Goal: Information Seeking & Learning: Compare options

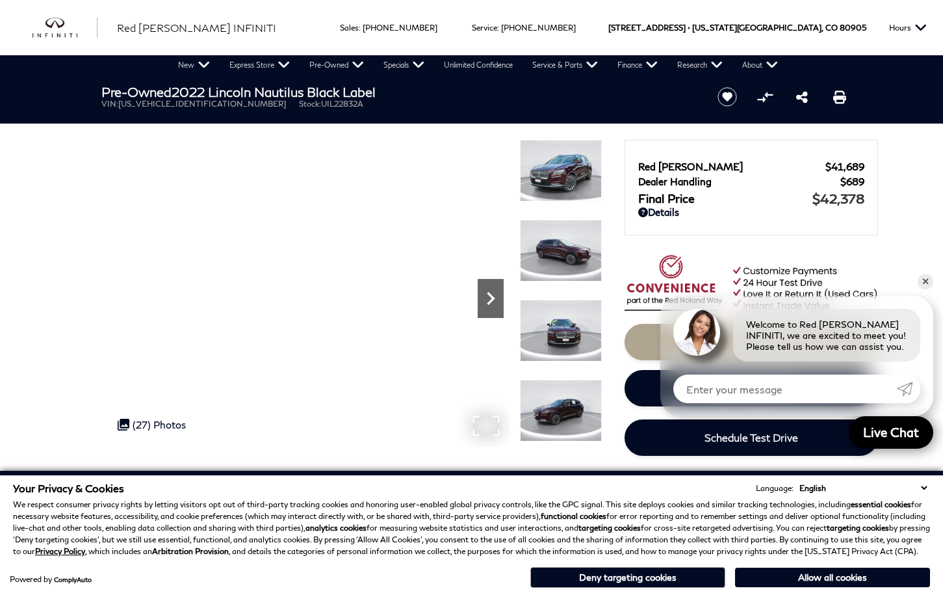
click at [493, 298] on icon "Next" at bounding box center [491, 298] width 8 height 13
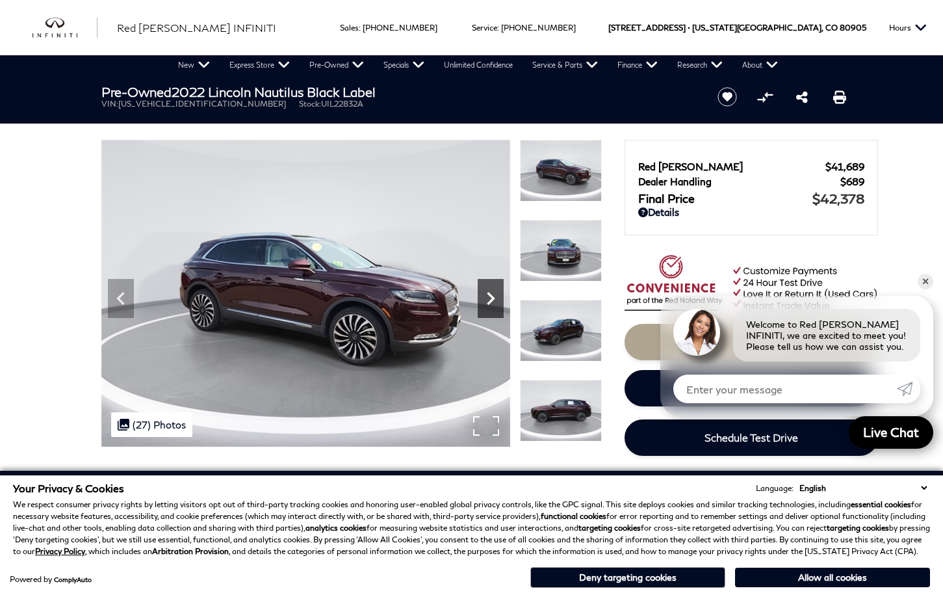
click at [493, 298] on icon "Next" at bounding box center [491, 298] width 8 height 13
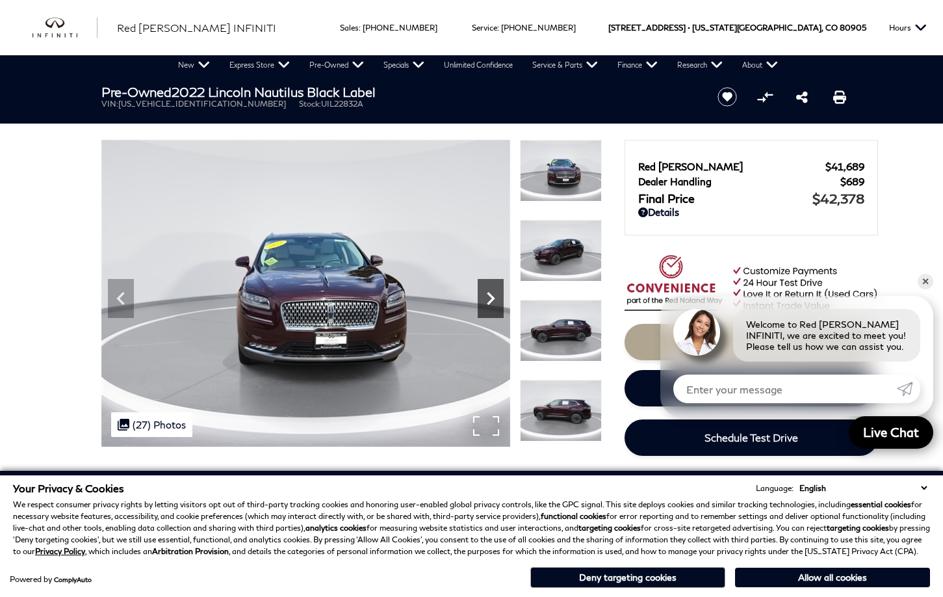
click at [493, 298] on icon "Next" at bounding box center [491, 298] width 8 height 13
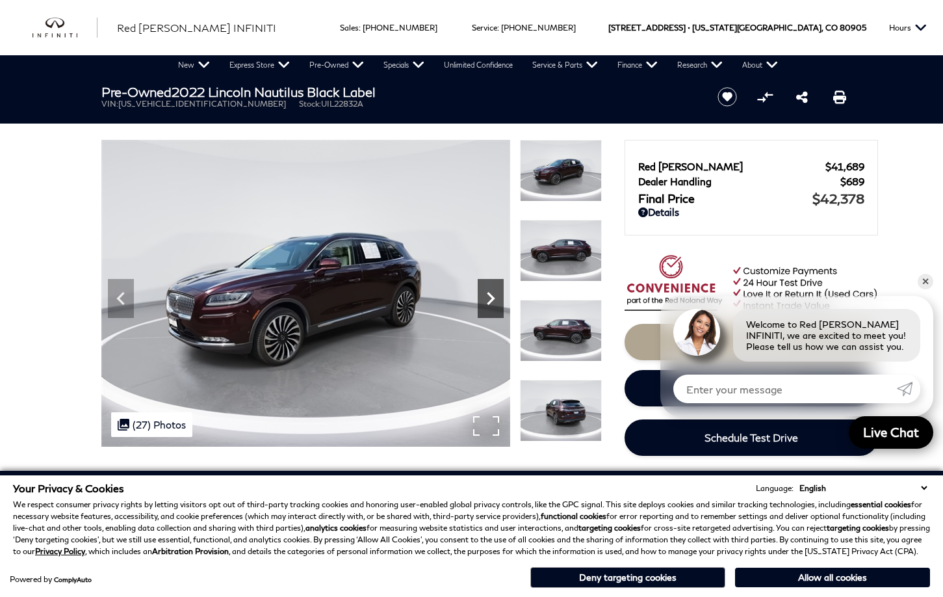
click at [493, 298] on icon "Next" at bounding box center [491, 298] width 8 height 13
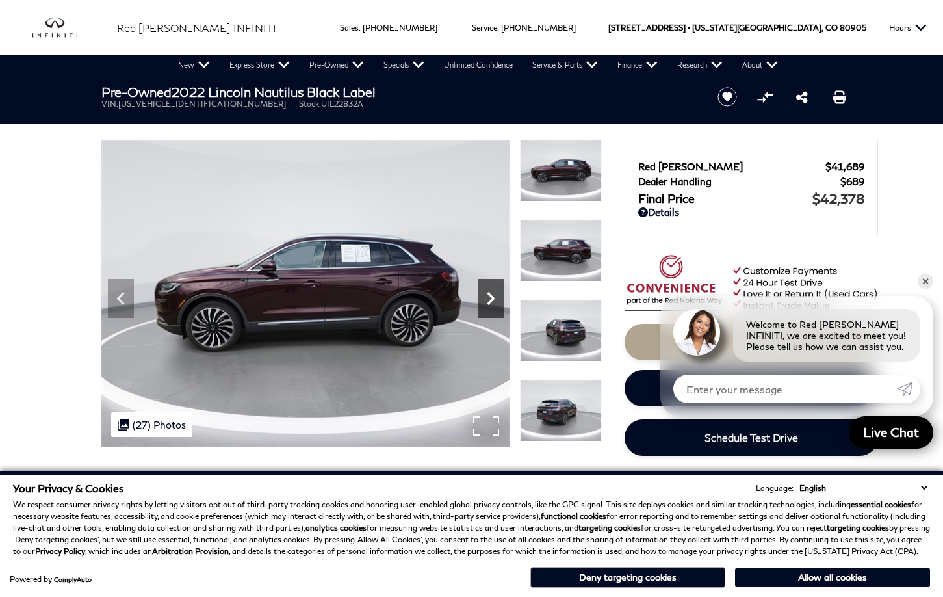
click at [493, 298] on icon "Next" at bounding box center [491, 298] width 8 height 13
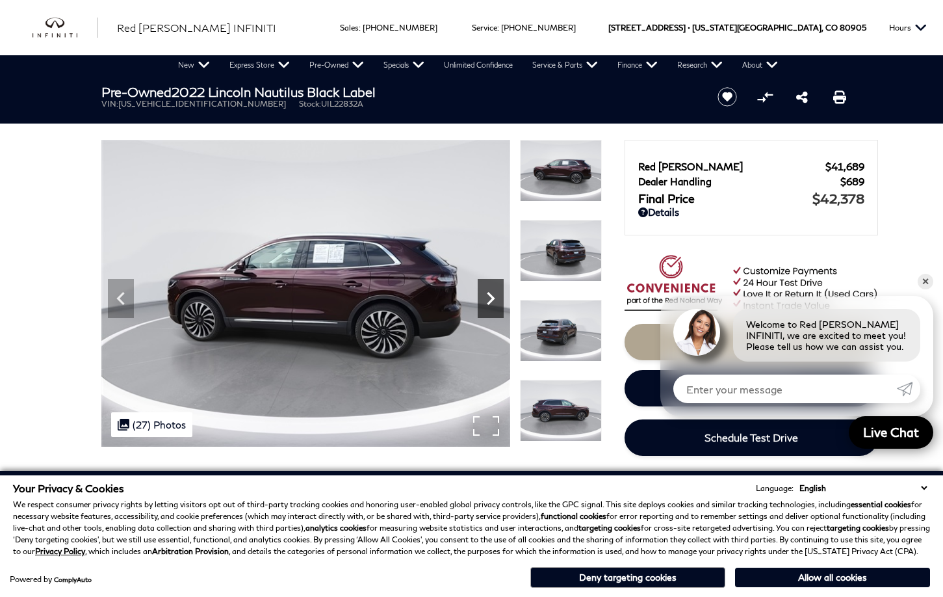
click at [493, 298] on icon "Next" at bounding box center [491, 298] width 8 height 13
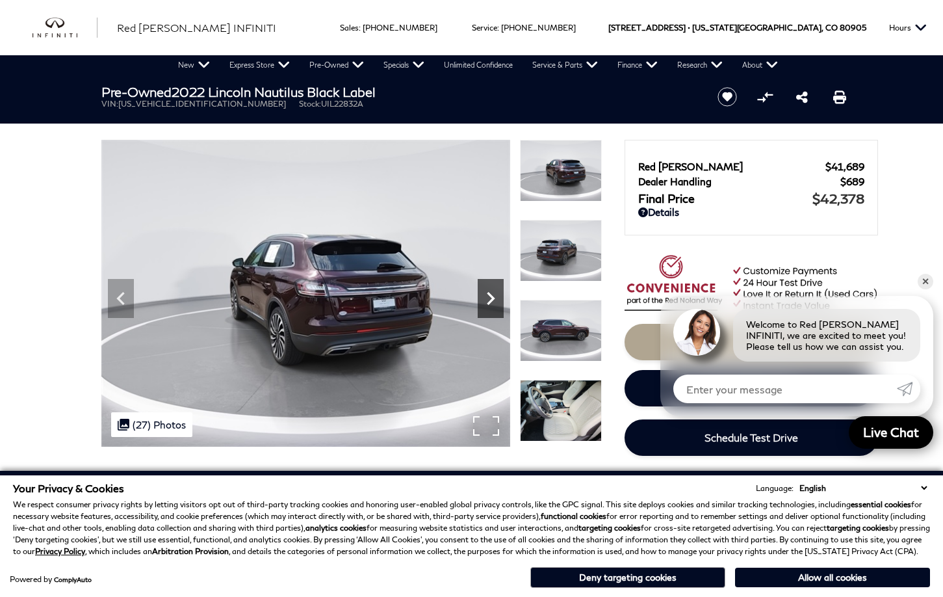
click at [493, 298] on icon "Next" at bounding box center [491, 298] width 8 height 13
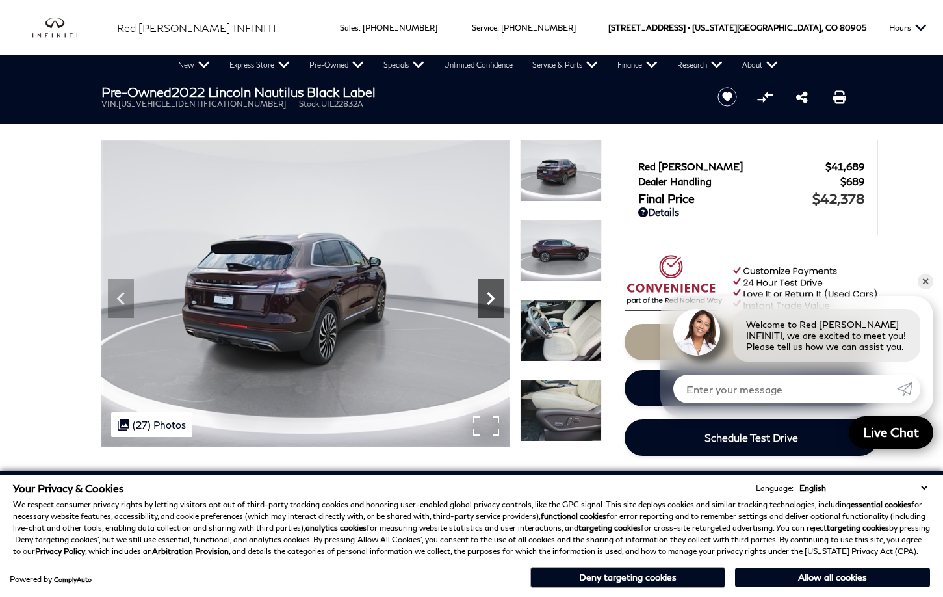
click at [493, 298] on icon "Next" at bounding box center [491, 298] width 8 height 13
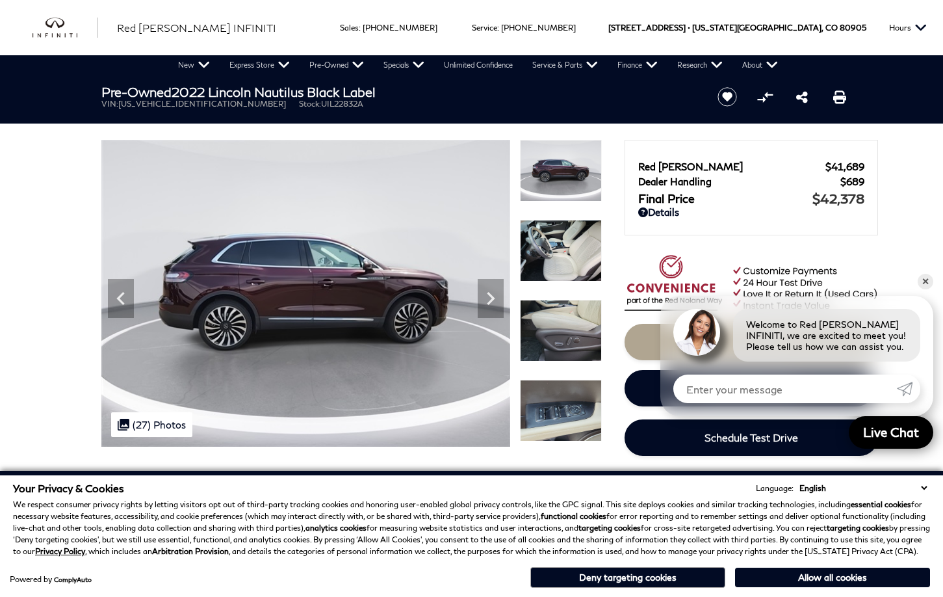
click at [567, 262] on img at bounding box center [561, 251] width 82 height 62
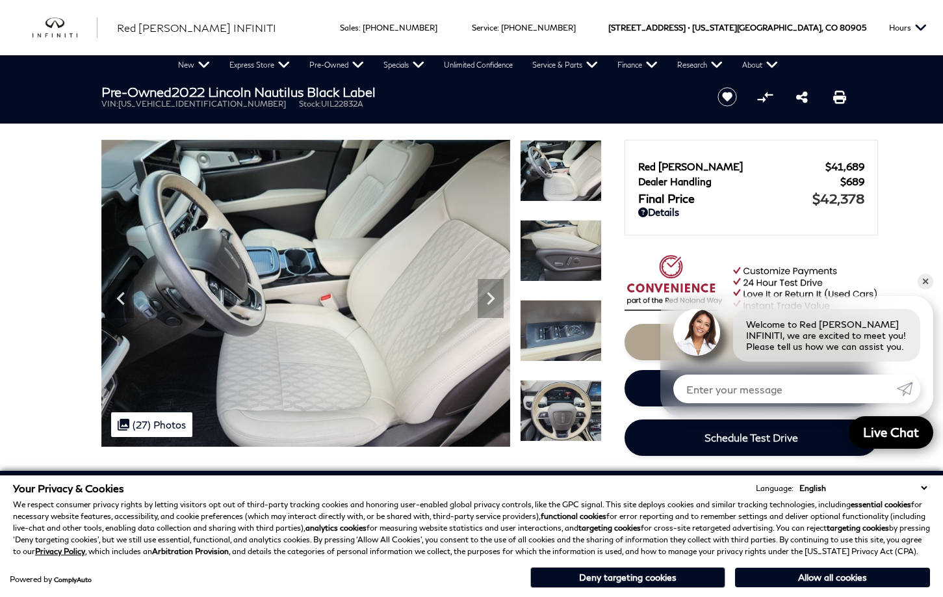
click at [543, 257] on img at bounding box center [561, 251] width 82 height 62
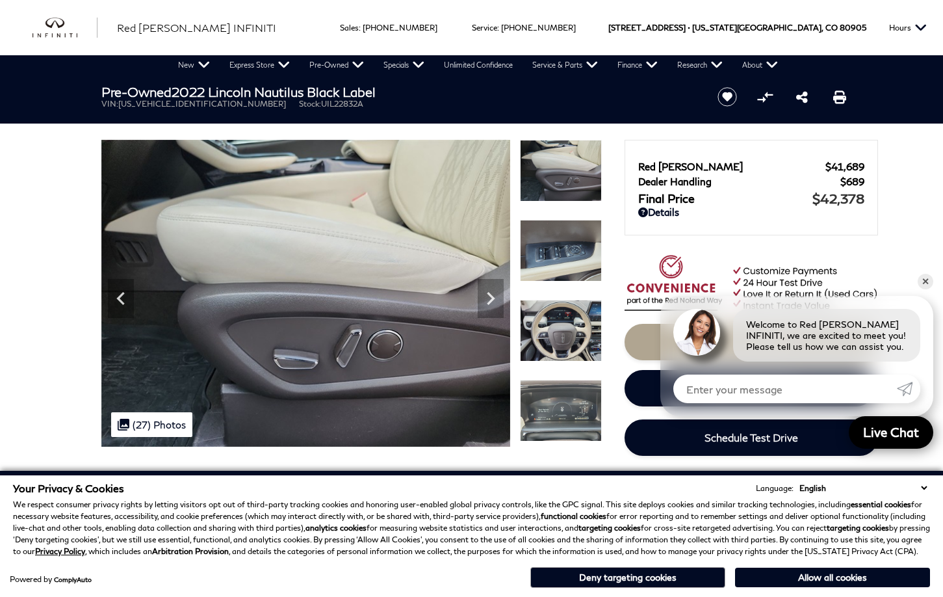
click at [555, 255] on img at bounding box center [561, 251] width 82 height 62
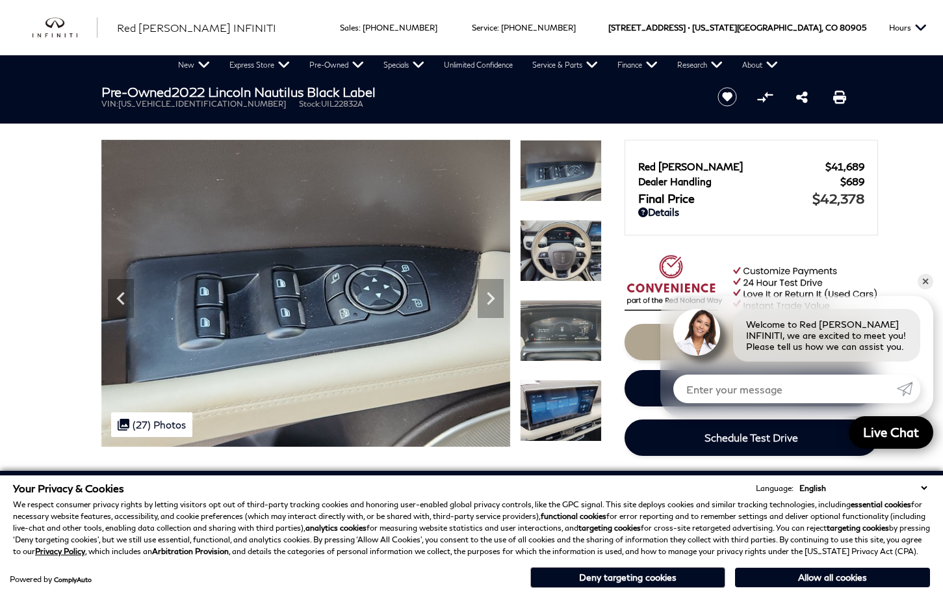
click at [558, 261] on img at bounding box center [561, 251] width 82 height 62
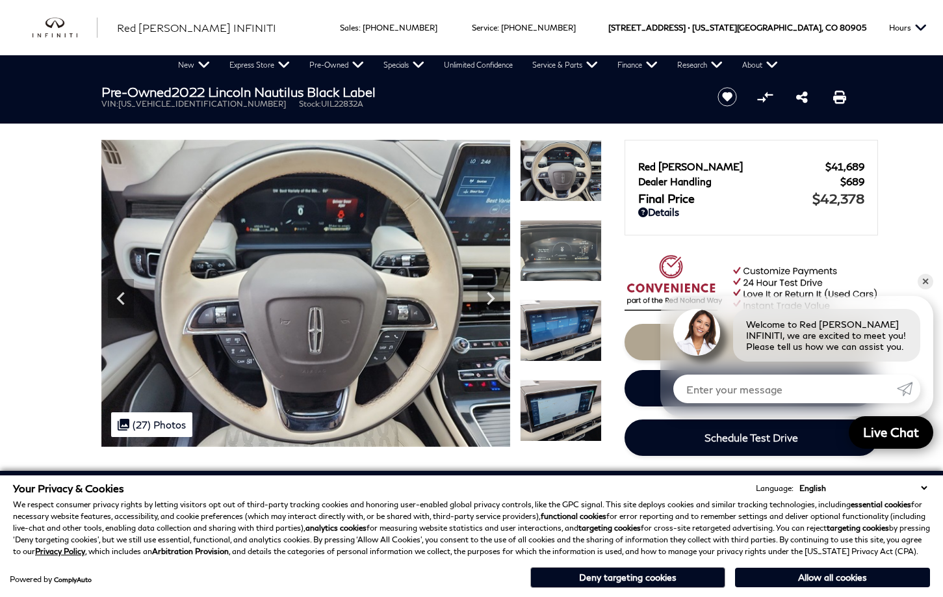
click at [550, 254] on img at bounding box center [561, 251] width 82 height 62
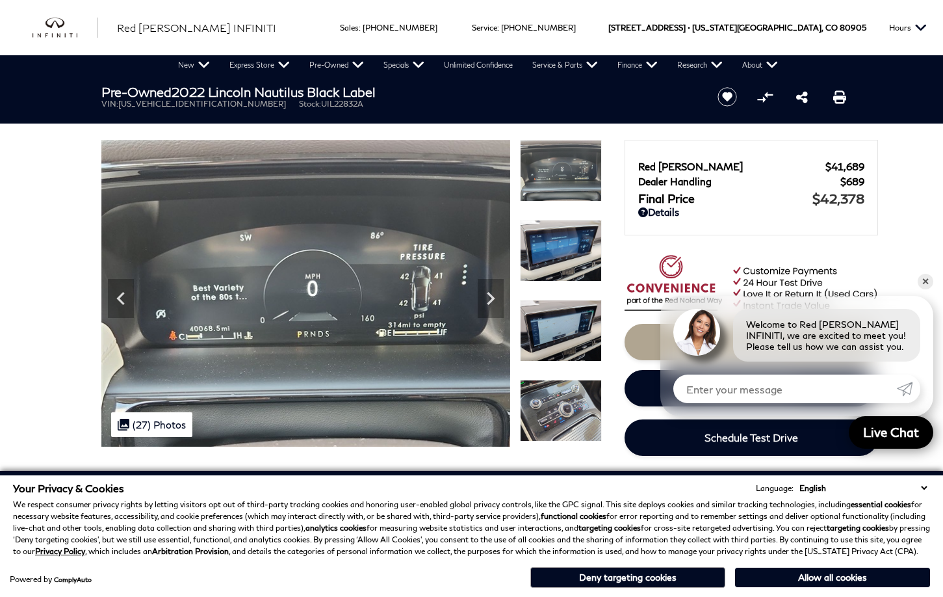
click at [550, 254] on img at bounding box center [561, 251] width 82 height 62
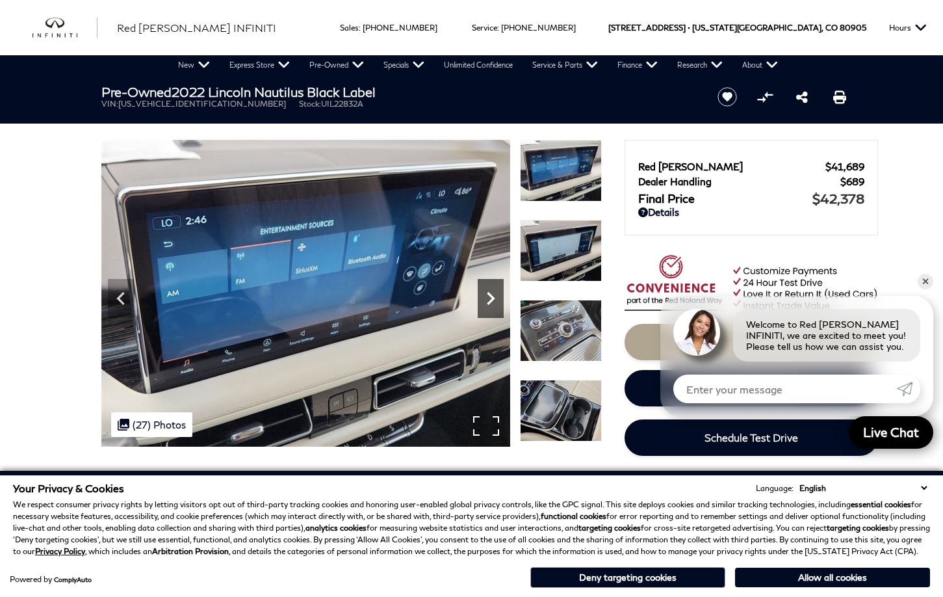
click at [492, 298] on icon "Next" at bounding box center [491, 298] width 8 height 13
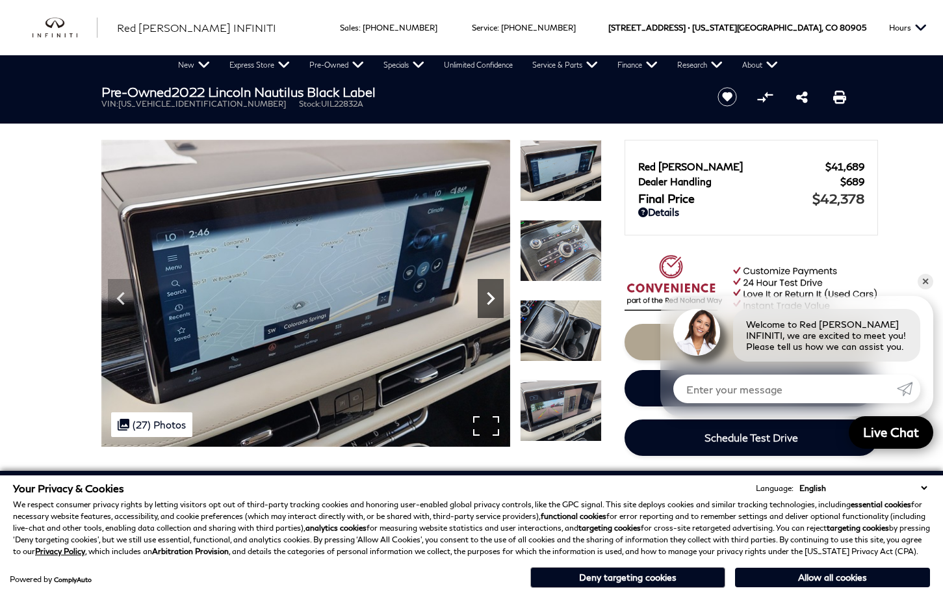
click at [492, 298] on icon "Next" at bounding box center [491, 298] width 8 height 13
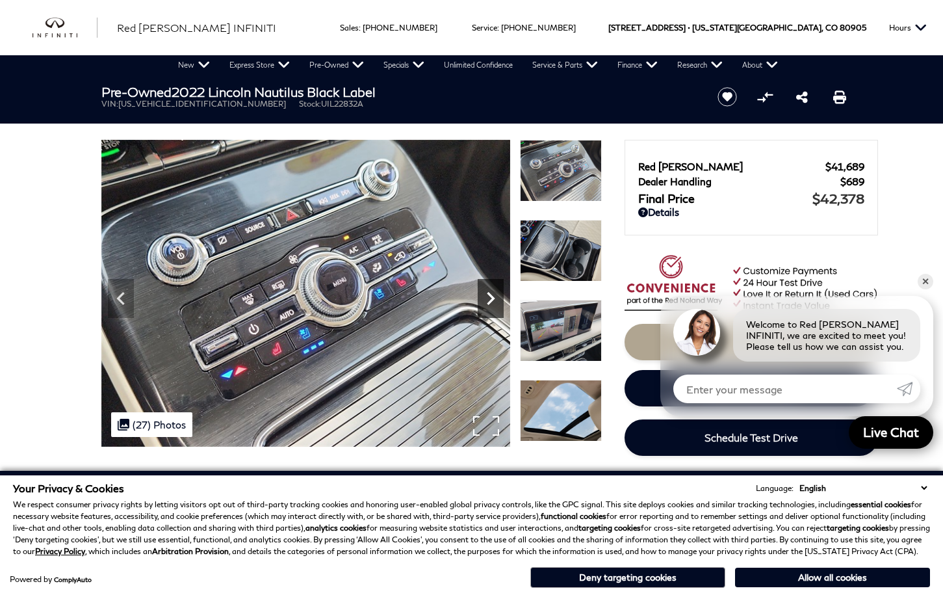
click at [492, 298] on icon "Next" at bounding box center [491, 298] width 8 height 13
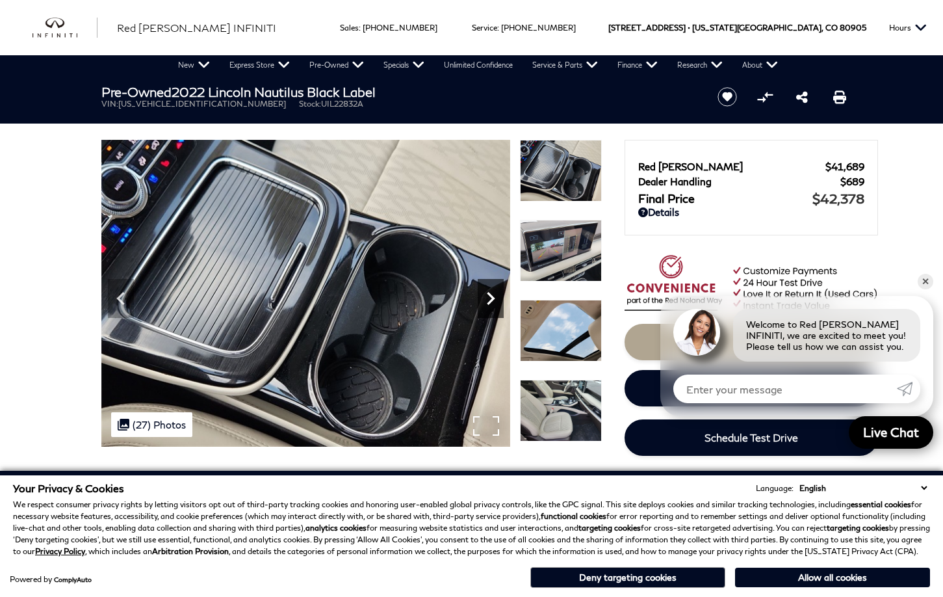
click at [492, 298] on icon "Next" at bounding box center [491, 298] width 8 height 13
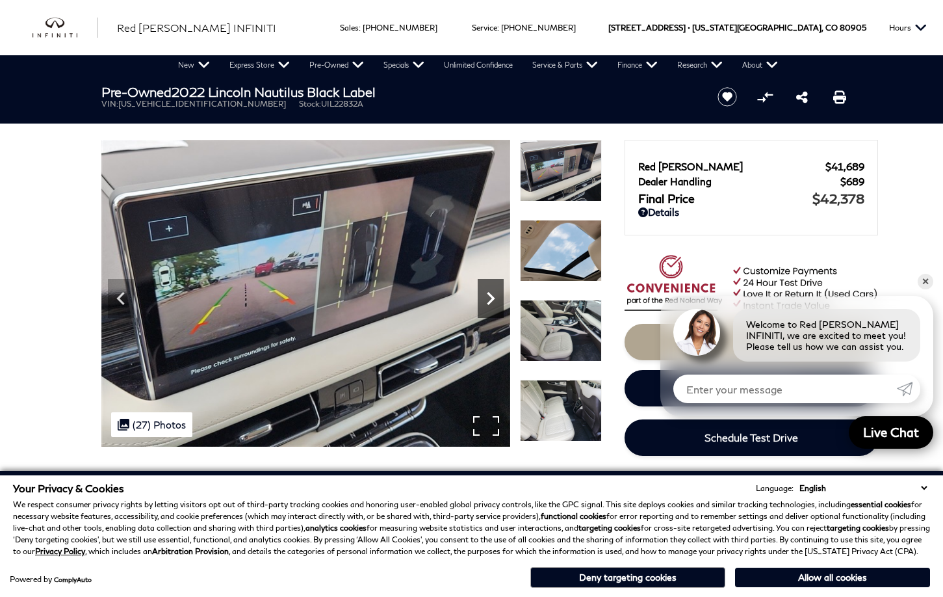
click at [492, 298] on icon "Next" at bounding box center [491, 298] width 8 height 13
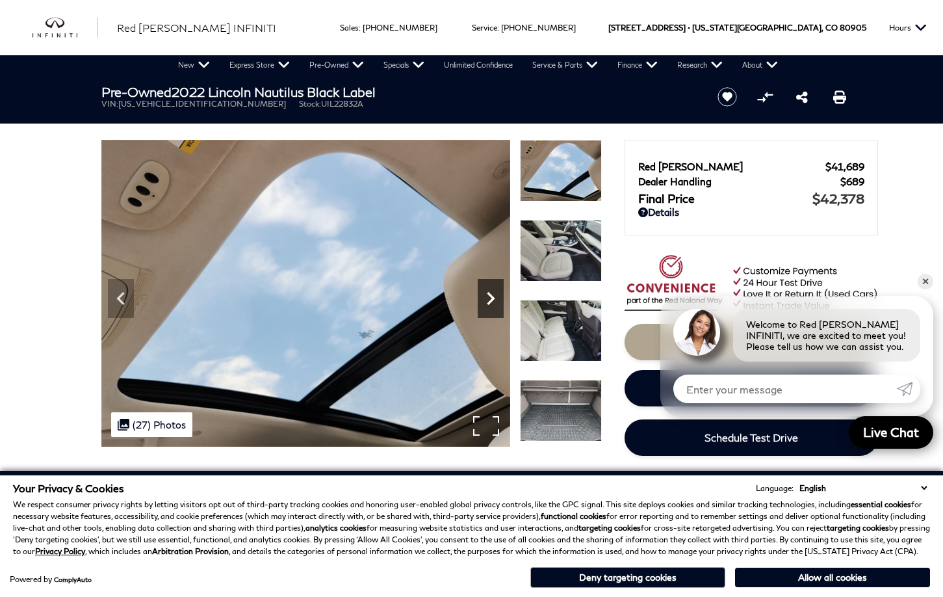
click at [492, 298] on icon "Next" at bounding box center [491, 298] width 8 height 13
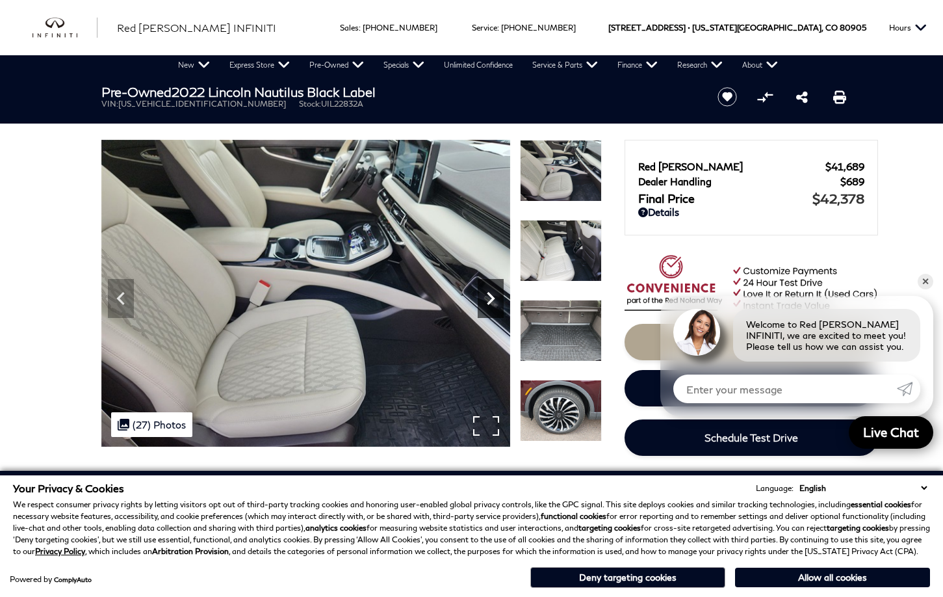
click at [492, 298] on icon "Next" at bounding box center [491, 298] width 8 height 13
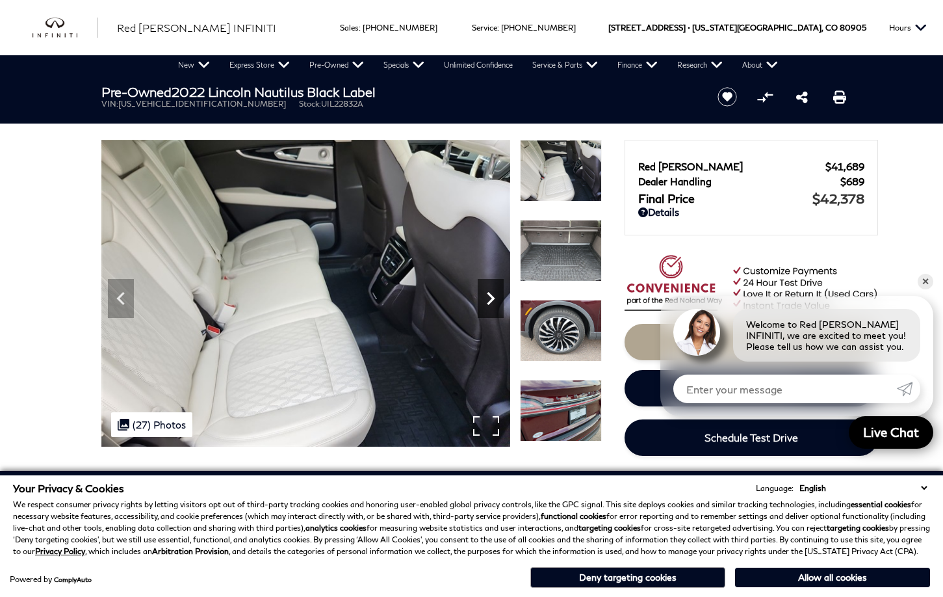
click at [492, 298] on icon "Next" at bounding box center [491, 298] width 8 height 13
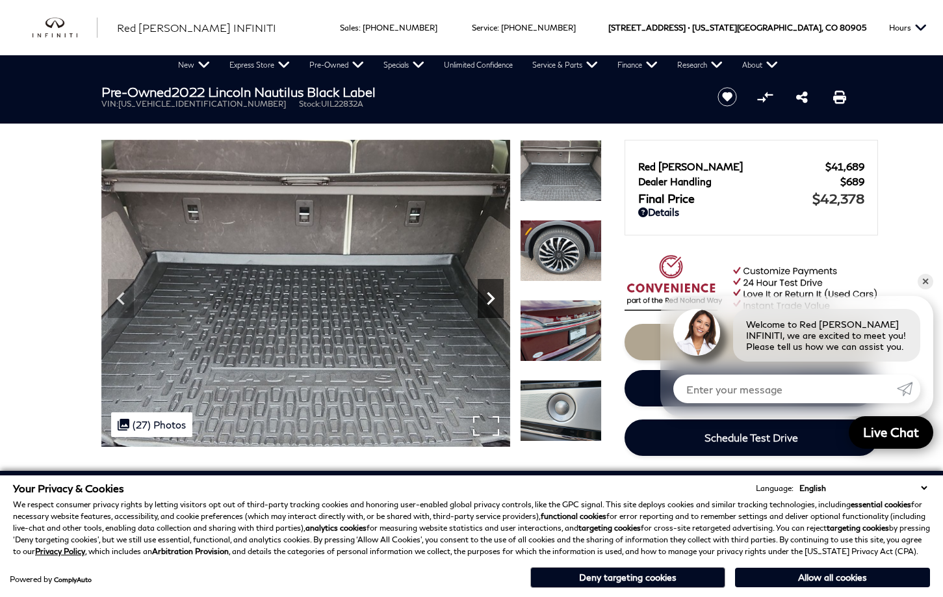
click at [492, 298] on icon "Next" at bounding box center [491, 298] width 8 height 13
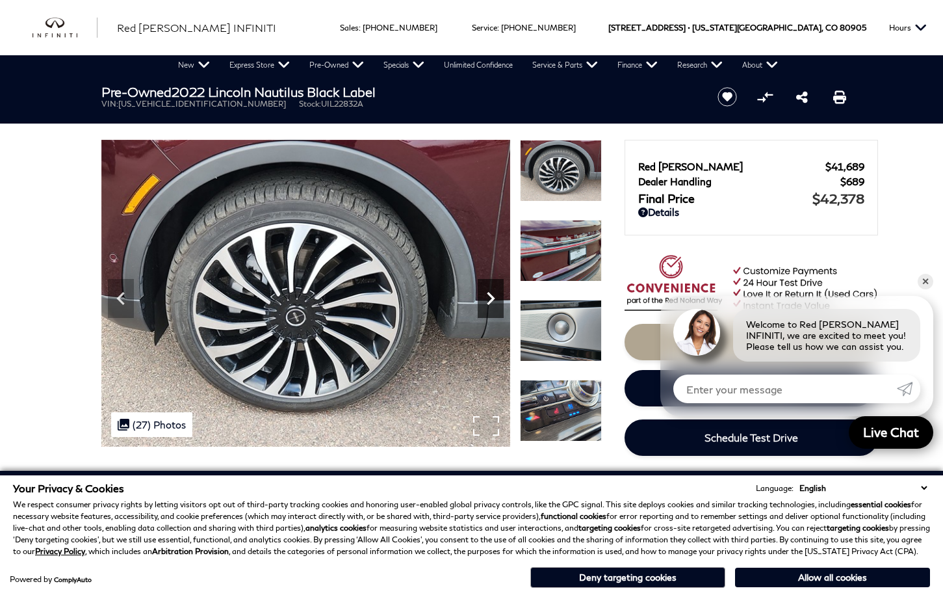
click at [500, 303] on icon "Next" at bounding box center [491, 298] width 26 height 26
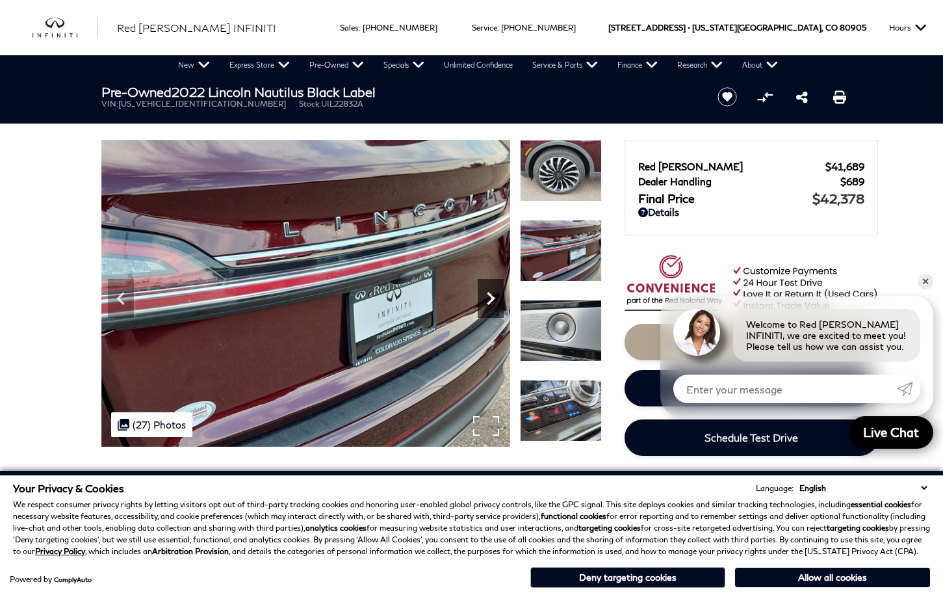
click at [497, 302] on icon "Next" at bounding box center [491, 298] width 26 height 26
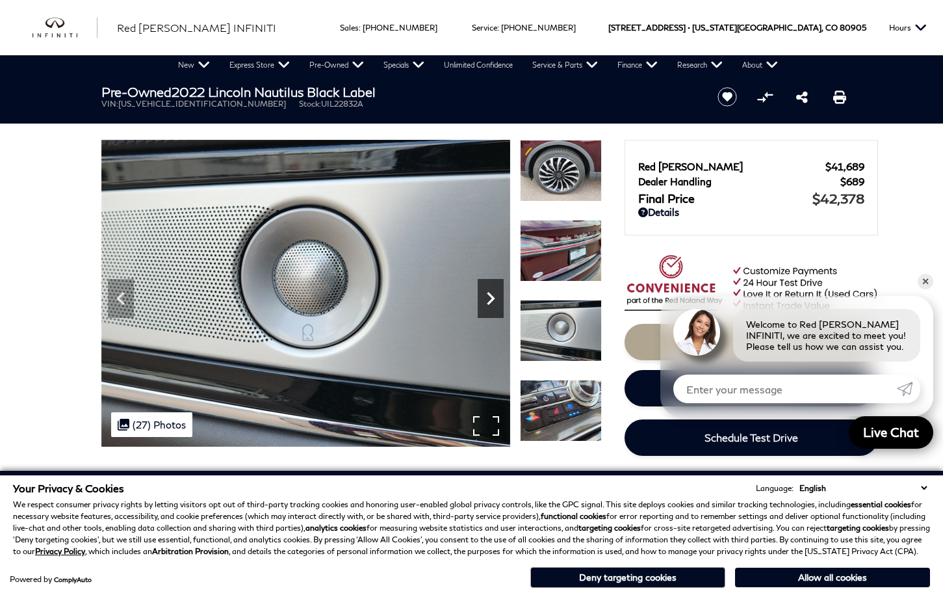
click at [497, 302] on icon "Next" at bounding box center [491, 298] width 26 height 26
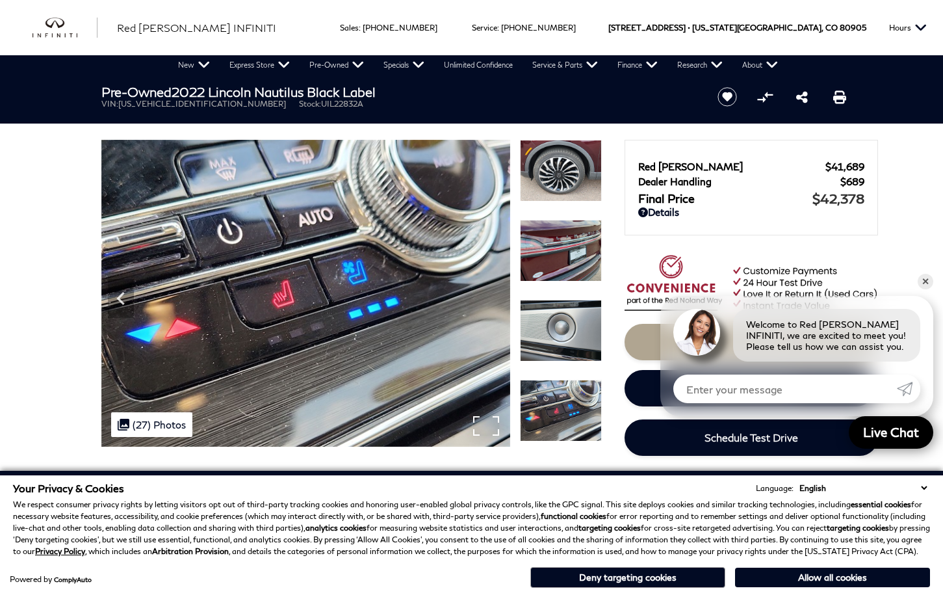
click at [497, 302] on img at bounding box center [305, 293] width 409 height 307
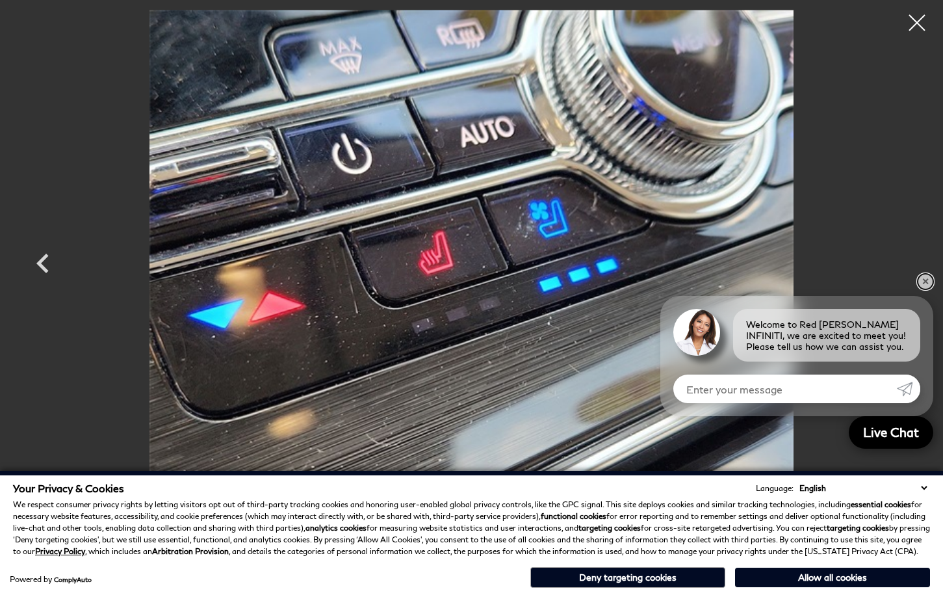
click at [927, 283] on link "✕" at bounding box center [926, 282] width 16 height 16
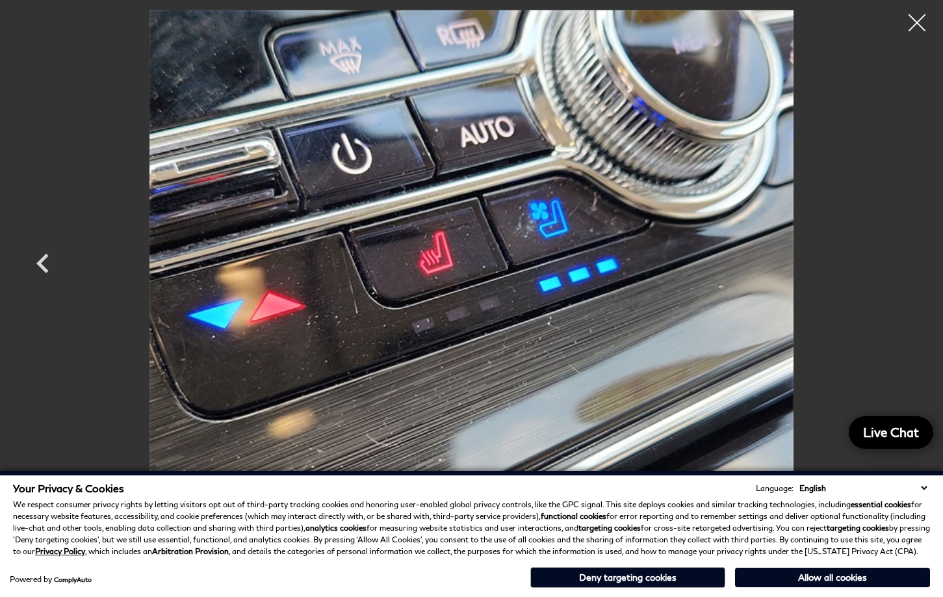
scroll to position [40, 0]
click at [921, 19] on div at bounding box center [917, 23] width 34 height 34
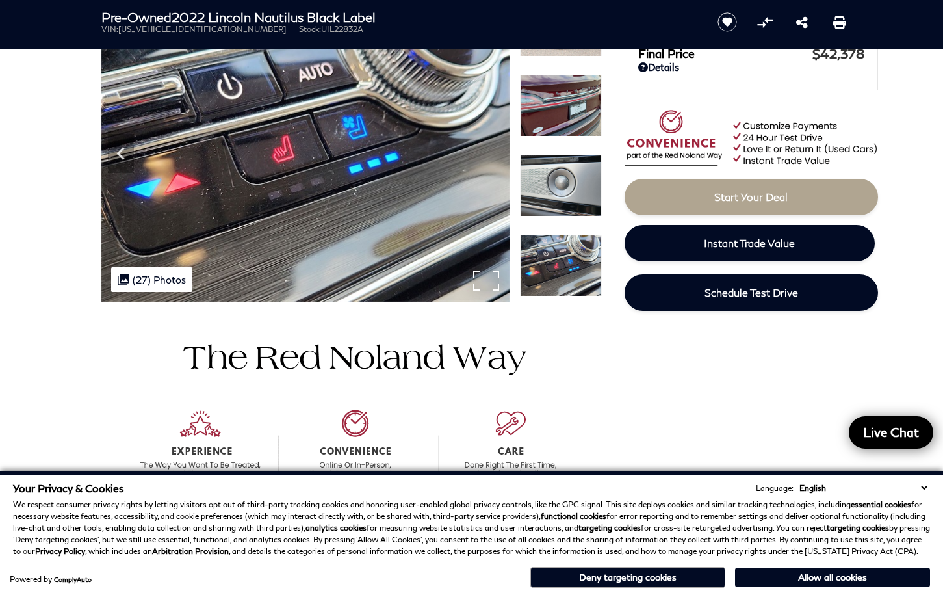
scroll to position [157, 0]
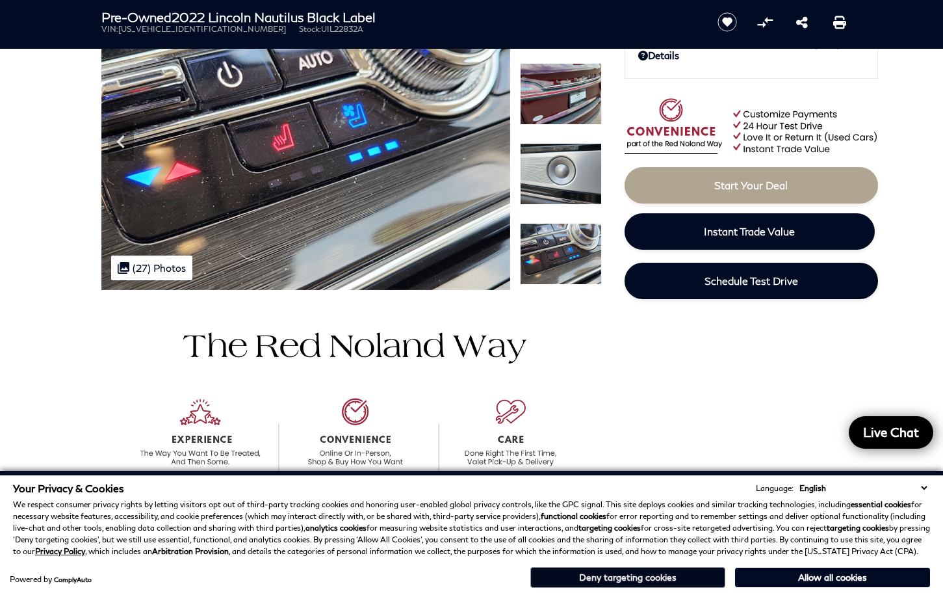
click at [685, 578] on button "Deny targeting cookies" at bounding box center [627, 577] width 195 height 21
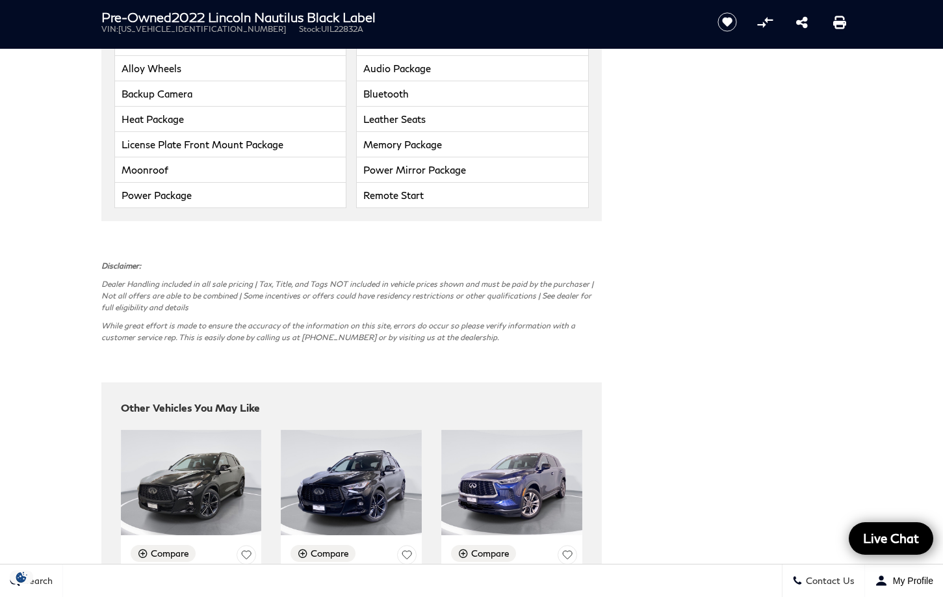
scroll to position [3875, 0]
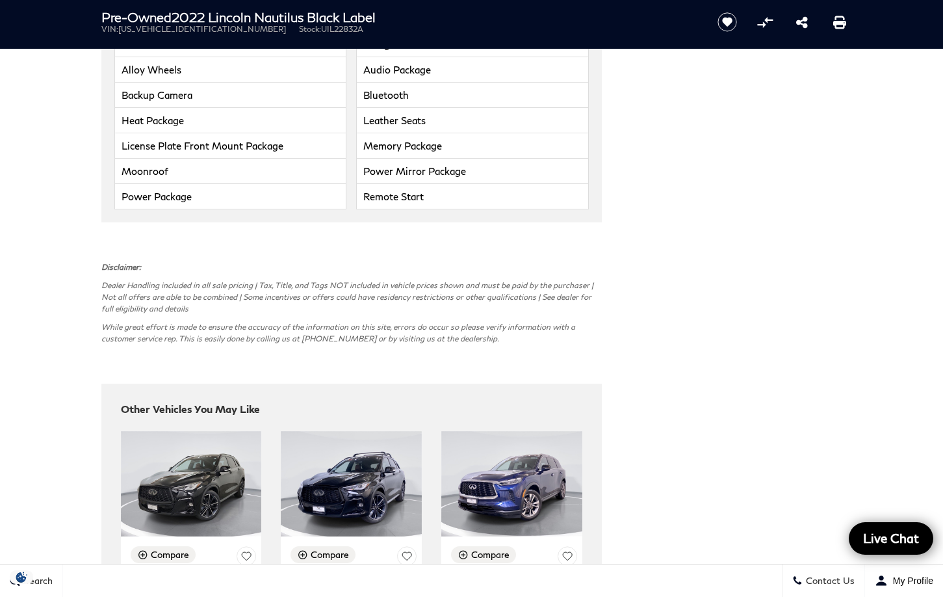
click at [344, 431] on img at bounding box center [351, 484] width 141 height 106
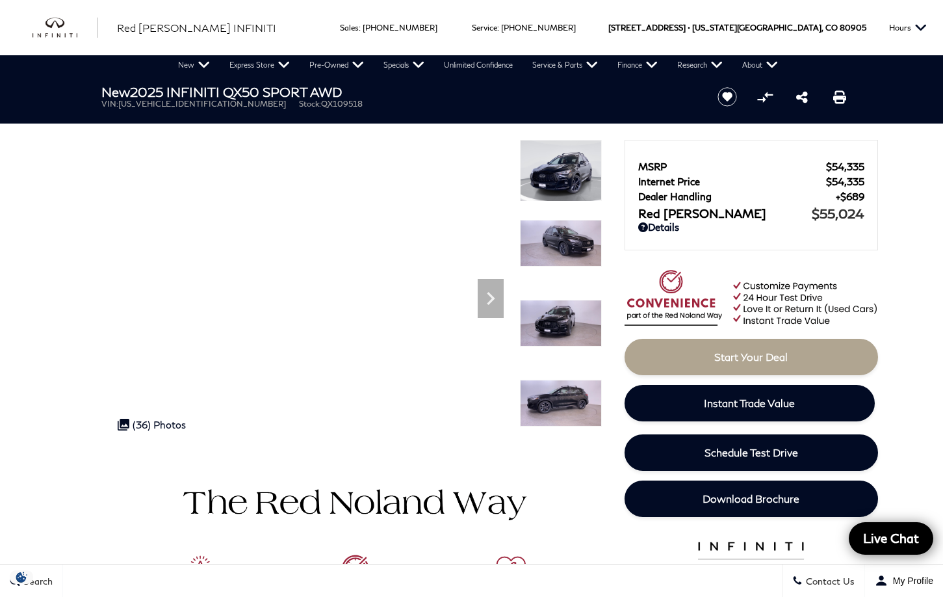
click at [568, 404] on img at bounding box center [561, 403] width 82 height 47
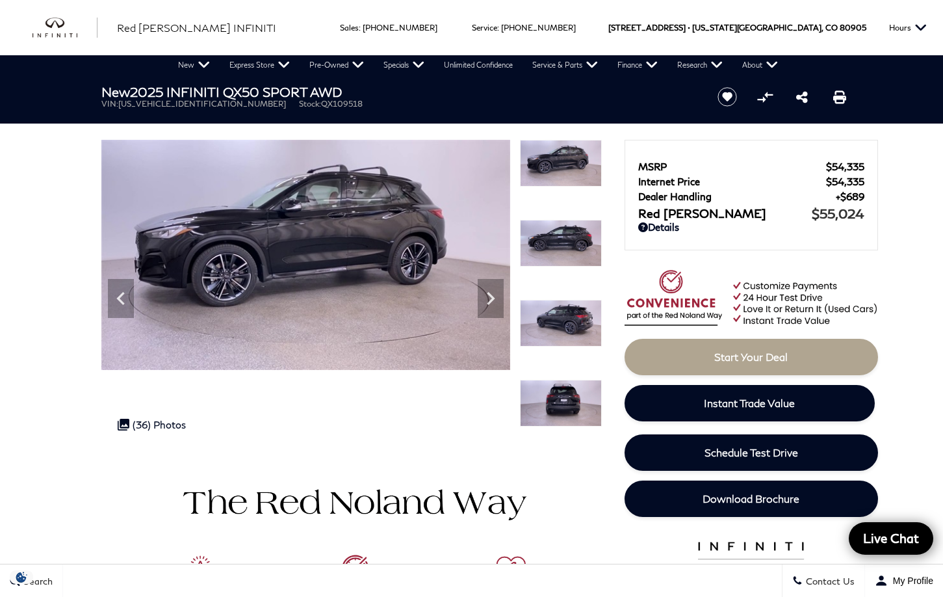
click at [568, 404] on img at bounding box center [561, 403] width 82 height 47
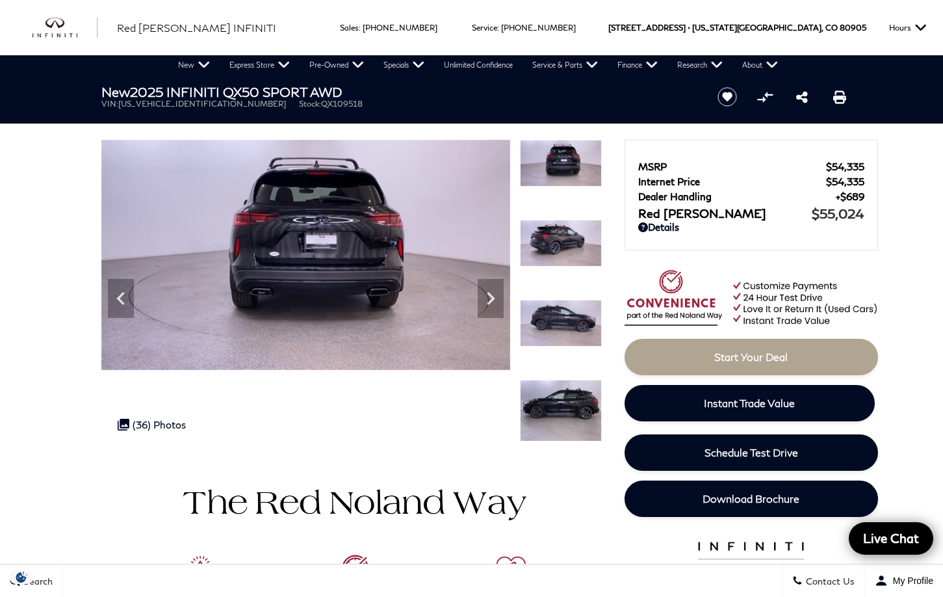
click at [557, 406] on img at bounding box center [561, 411] width 82 height 62
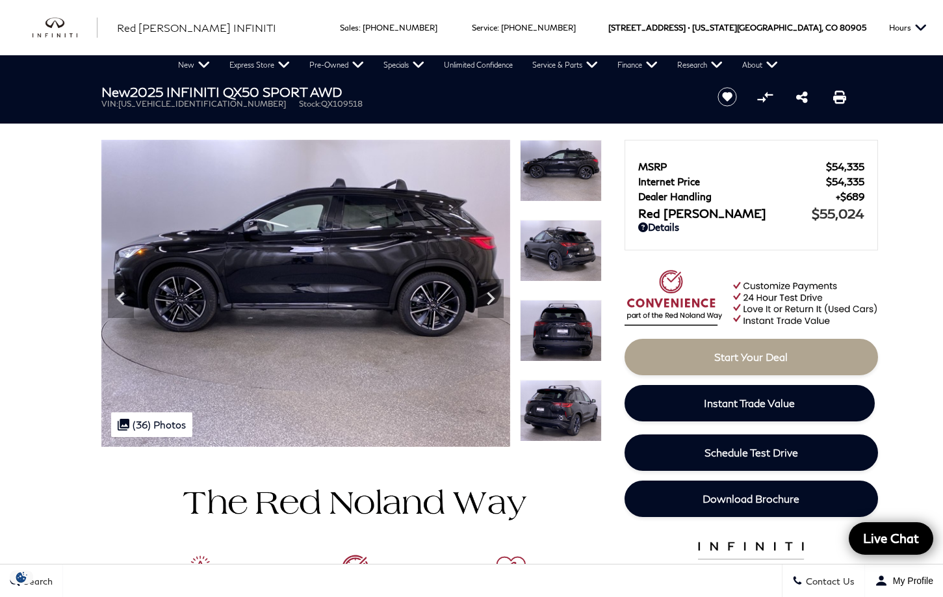
click at [557, 406] on img at bounding box center [561, 411] width 82 height 62
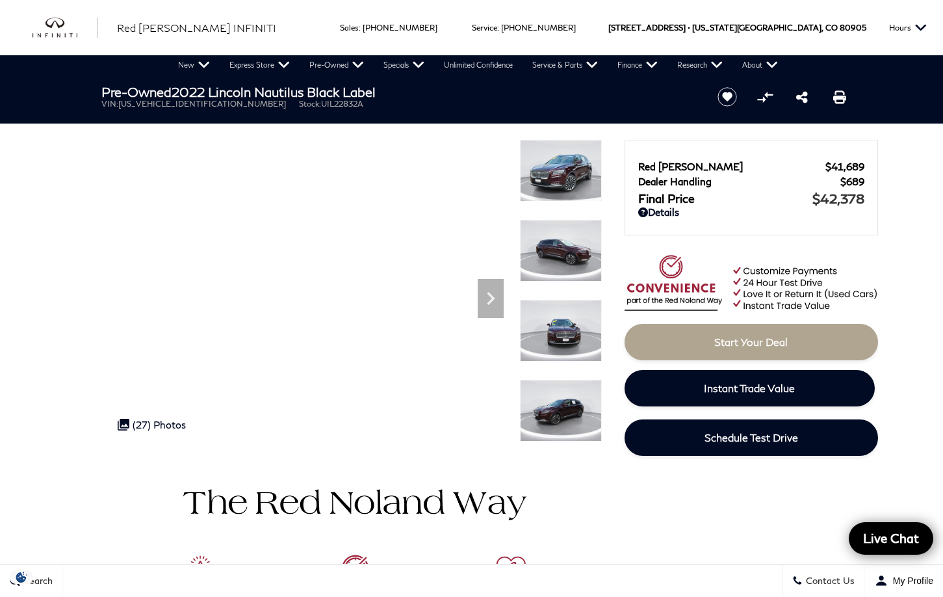
click at [563, 174] on img at bounding box center [561, 171] width 82 height 62
click at [491, 294] on icon "Next" at bounding box center [491, 298] width 26 height 26
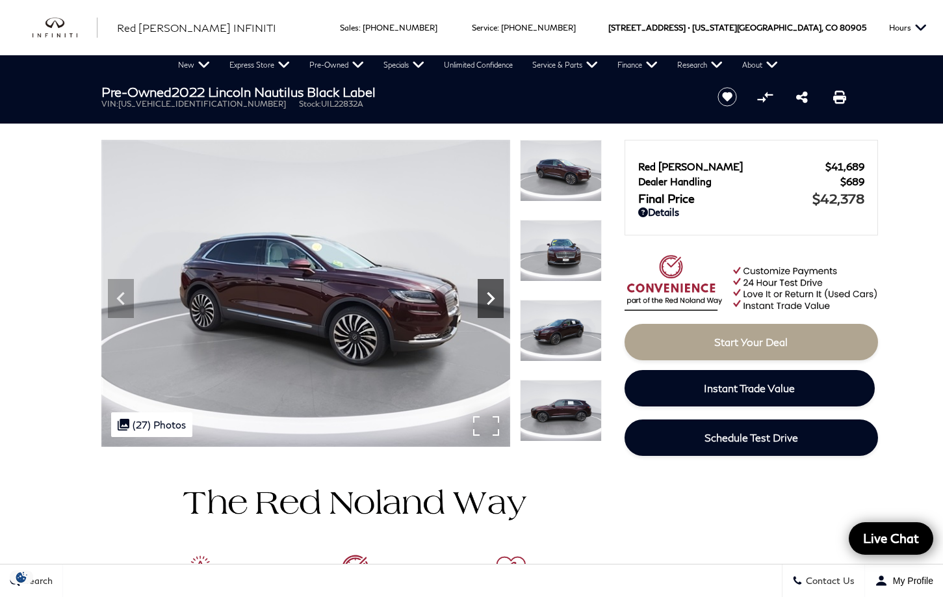
click at [491, 294] on icon "Next" at bounding box center [491, 298] width 26 height 26
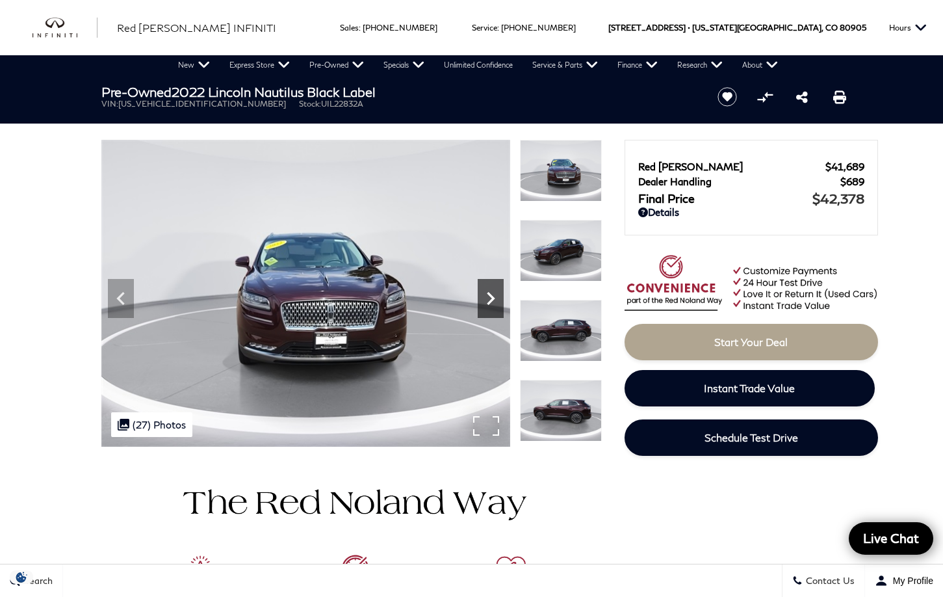
click at [491, 294] on icon "Next" at bounding box center [491, 298] width 26 height 26
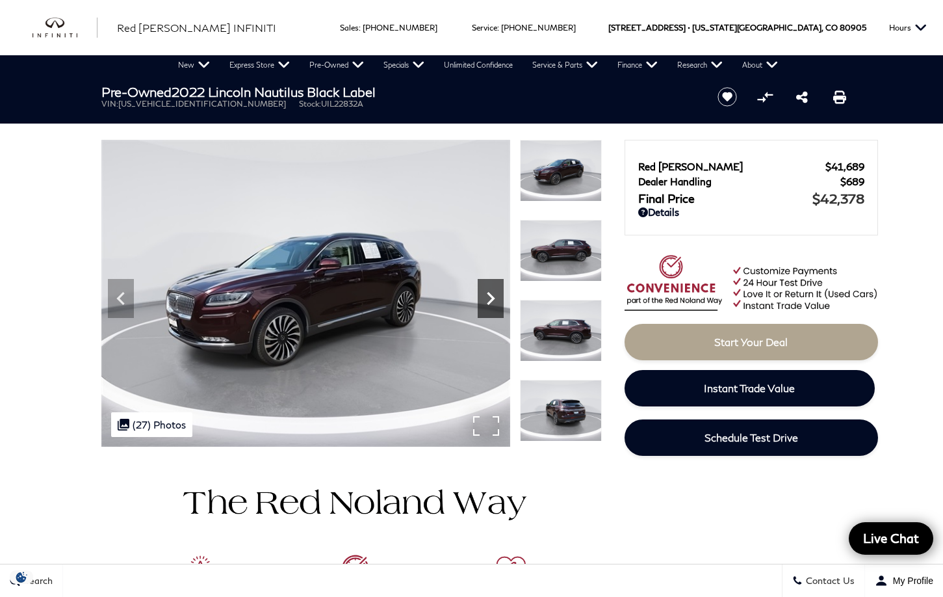
click at [491, 294] on icon "Next" at bounding box center [491, 298] width 26 height 26
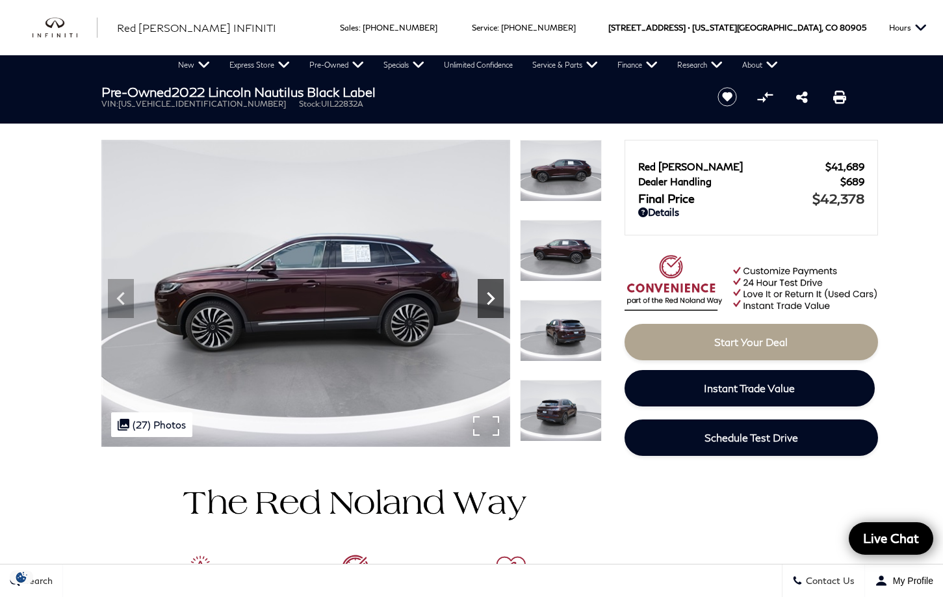
click at [491, 294] on icon "Next" at bounding box center [491, 298] width 26 height 26
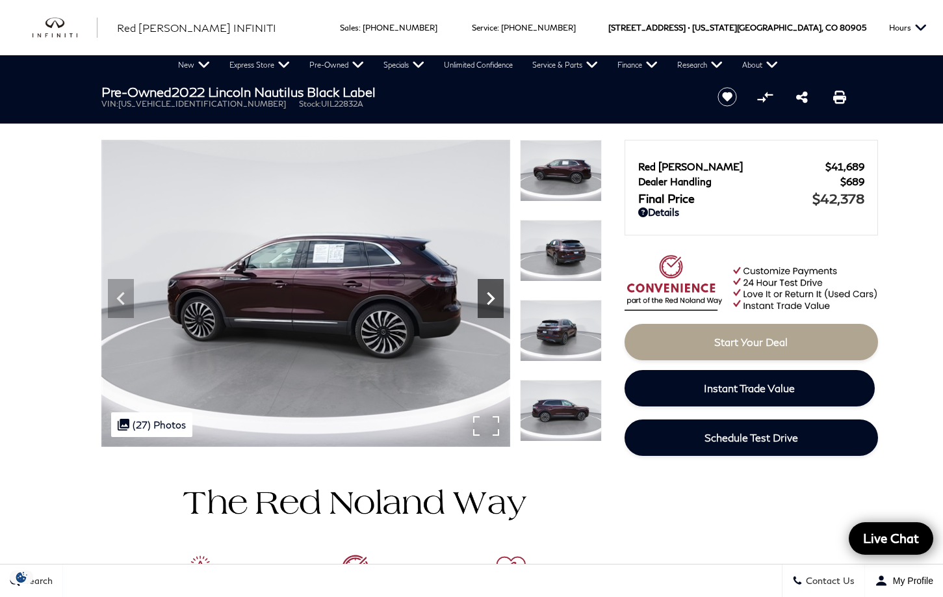
click at [491, 294] on icon "Next" at bounding box center [491, 298] width 26 height 26
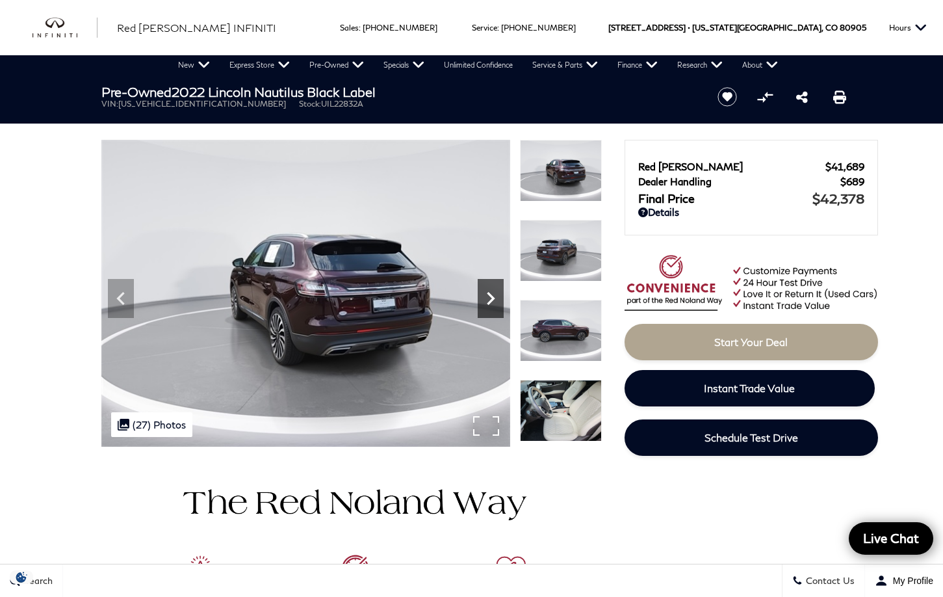
click at [491, 294] on icon "Next" at bounding box center [491, 298] width 26 height 26
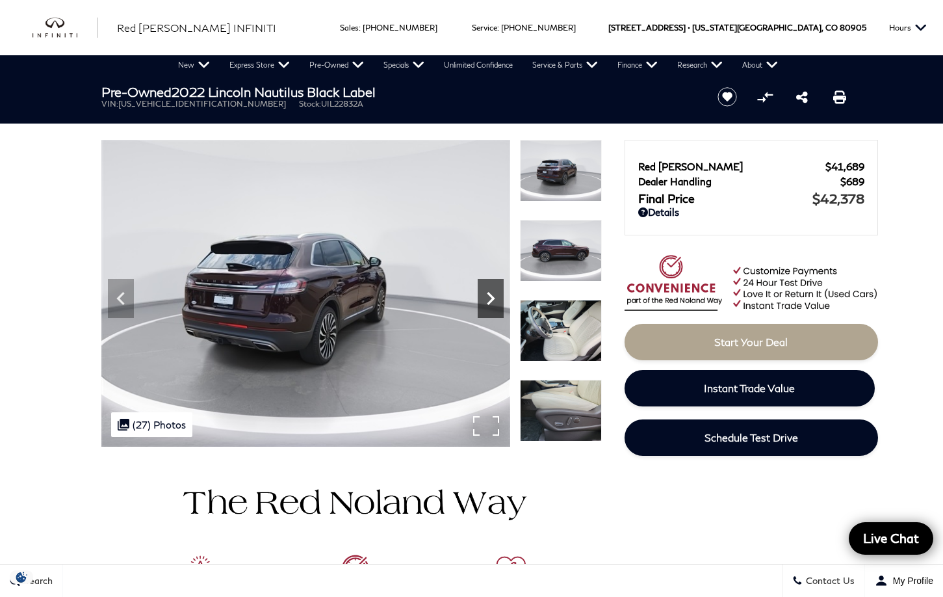
click at [487, 291] on icon "Next" at bounding box center [491, 298] width 26 height 26
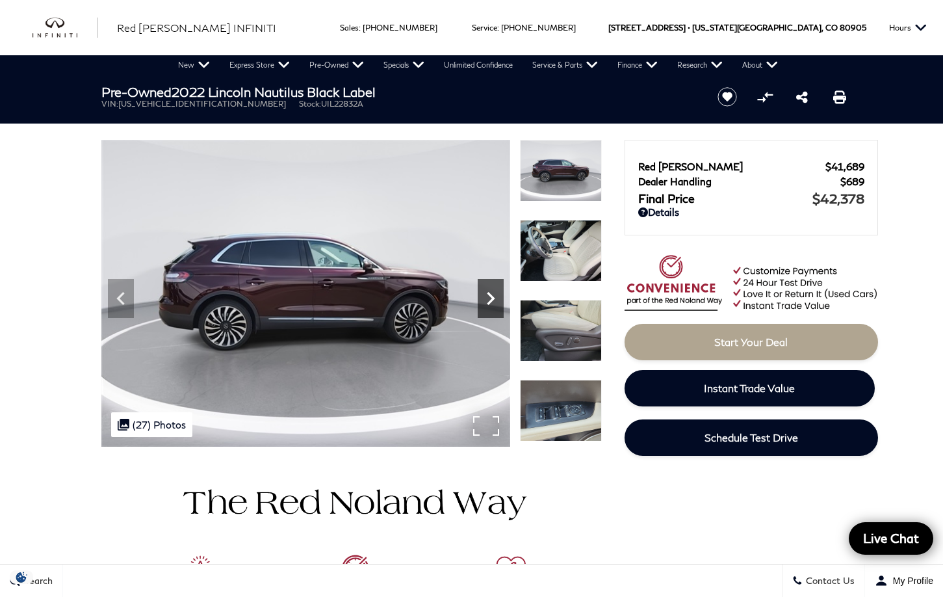
click at [487, 291] on icon "Next" at bounding box center [491, 298] width 26 height 26
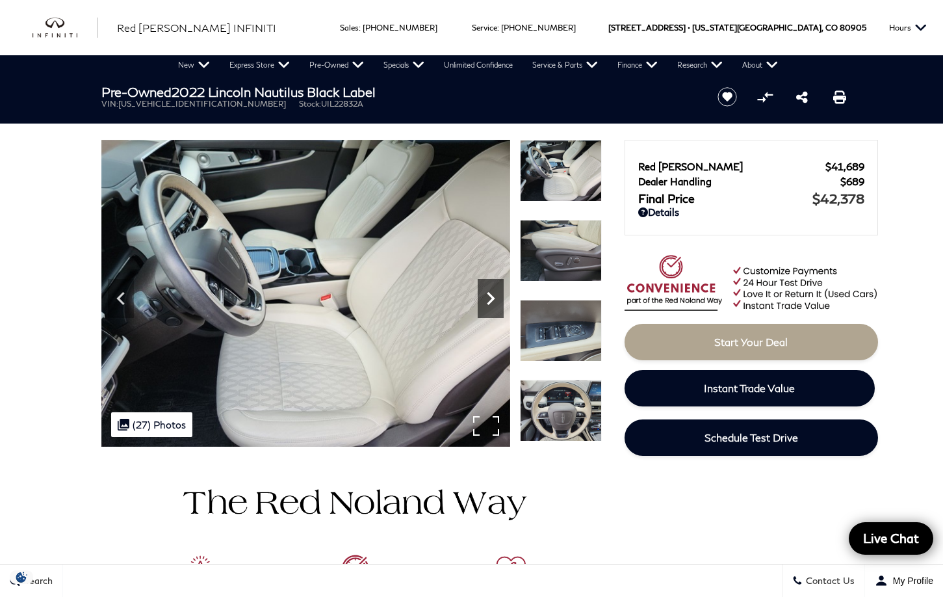
click at [487, 291] on icon "Next" at bounding box center [491, 298] width 26 height 26
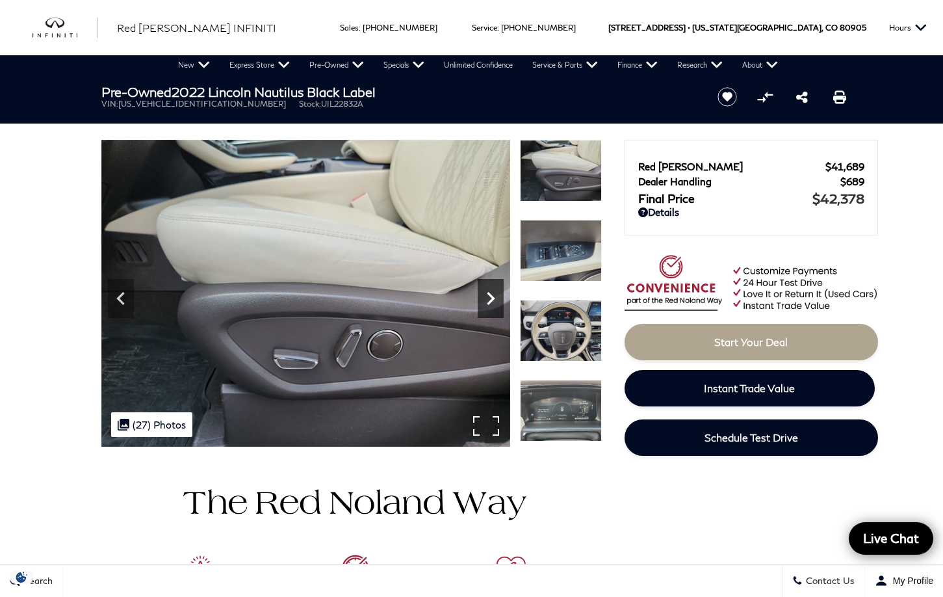
click at [487, 291] on icon "Next" at bounding box center [491, 298] width 26 height 26
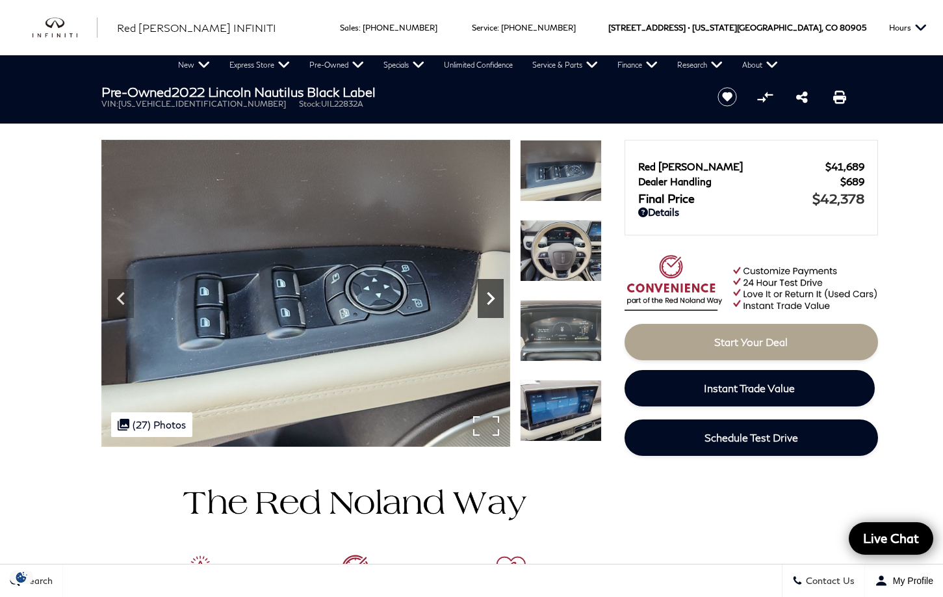
click at [487, 291] on icon "Next" at bounding box center [491, 298] width 26 height 26
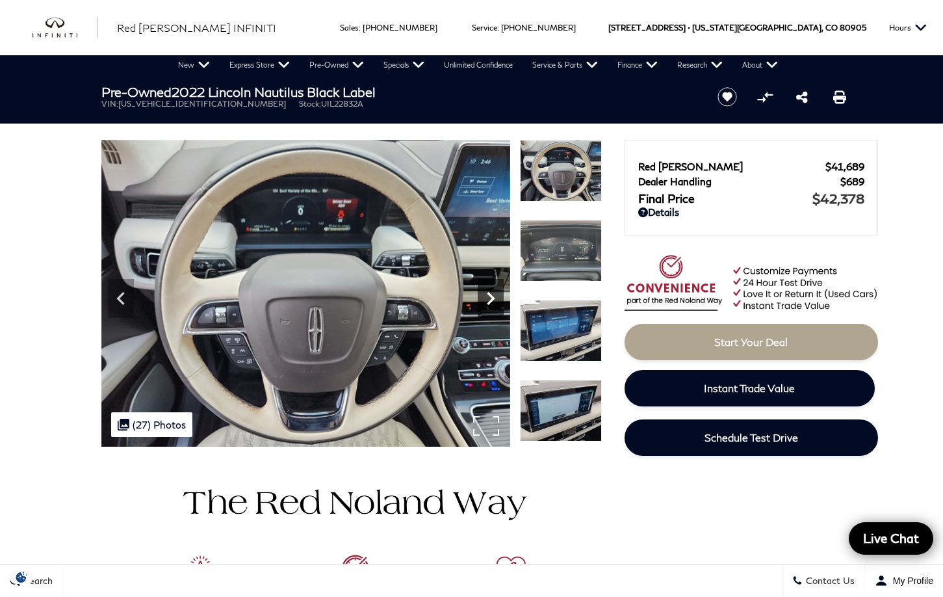
click at [487, 291] on icon "Next" at bounding box center [491, 298] width 26 height 26
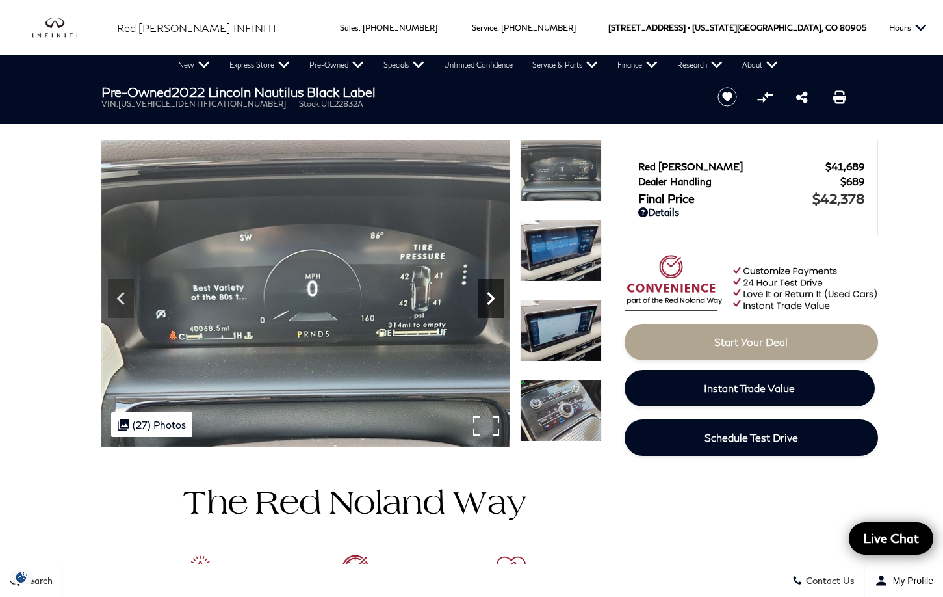
scroll to position [1, 0]
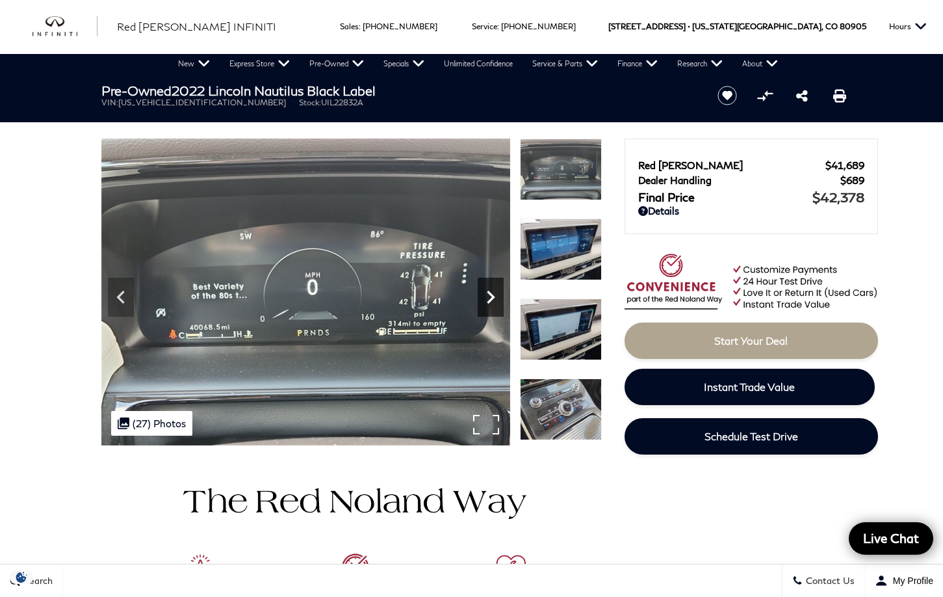
click at [487, 291] on icon "Next" at bounding box center [491, 297] width 26 height 26
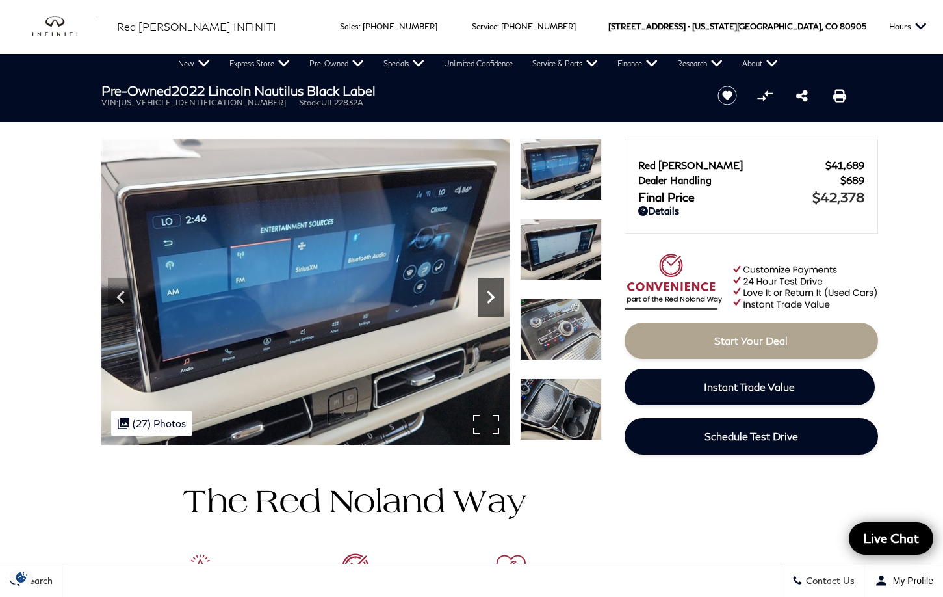
click at [487, 291] on icon "Next" at bounding box center [491, 297] width 26 height 26
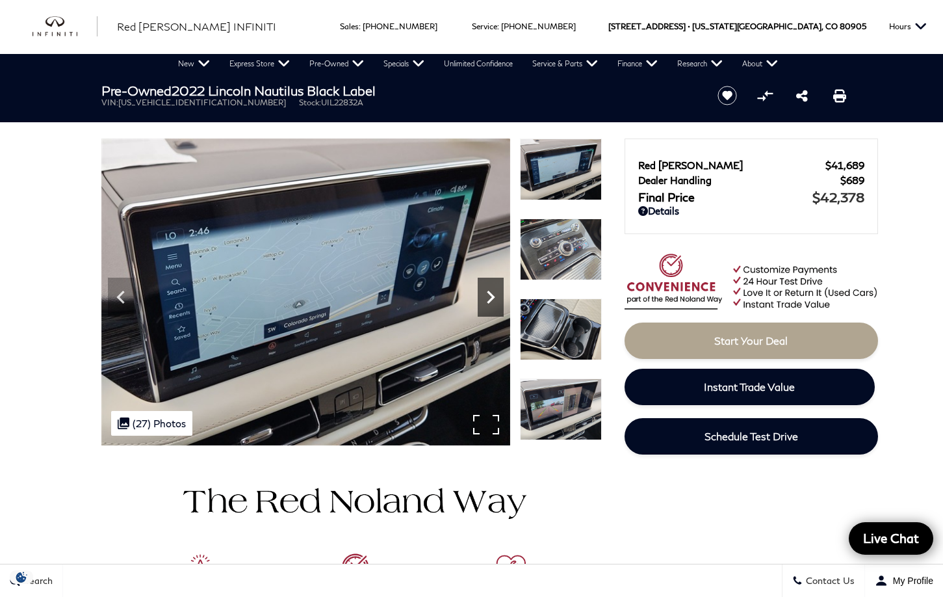
click at [487, 291] on icon "Next" at bounding box center [491, 297] width 26 height 26
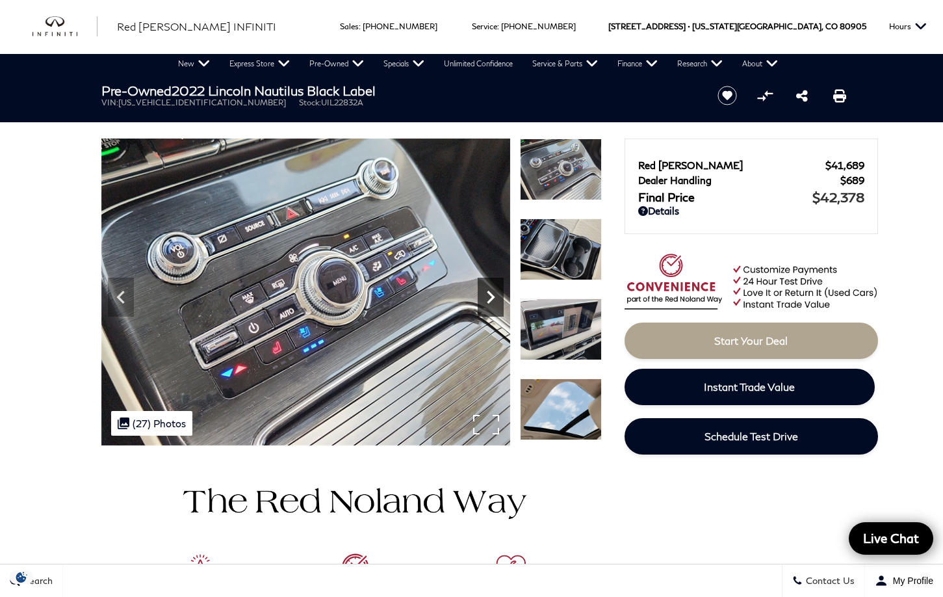
click at [487, 291] on icon "Next" at bounding box center [491, 297] width 26 height 26
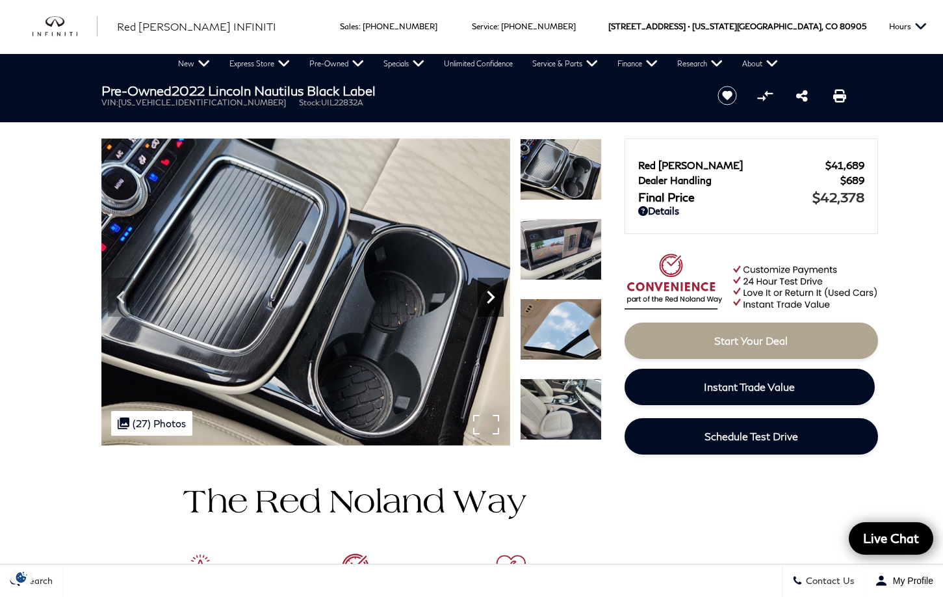
click at [487, 291] on icon "Next" at bounding box center [491, 297] width 26 height 26
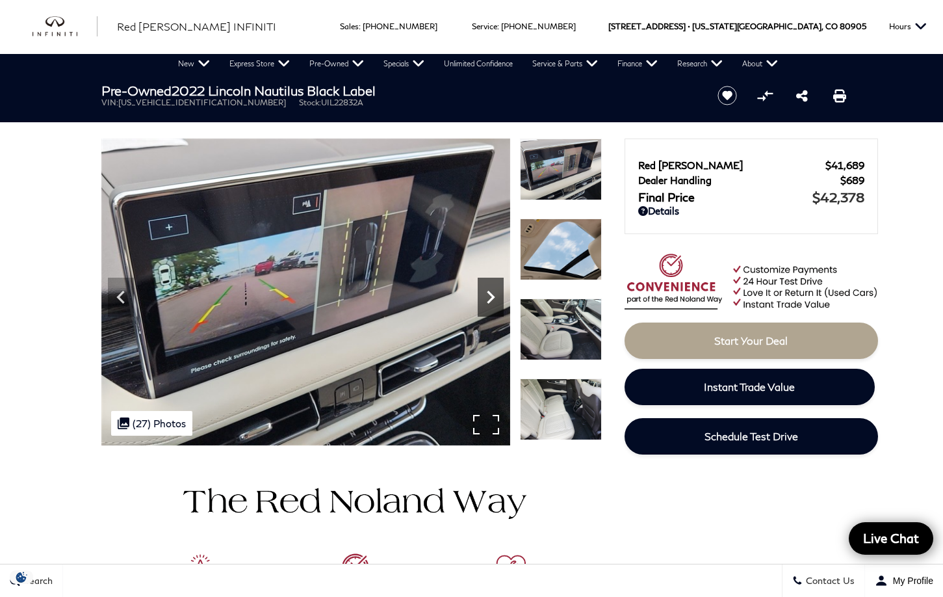
click at [495, 294] on icon "Next" at bounding box center [491, 297] width 26 height 26
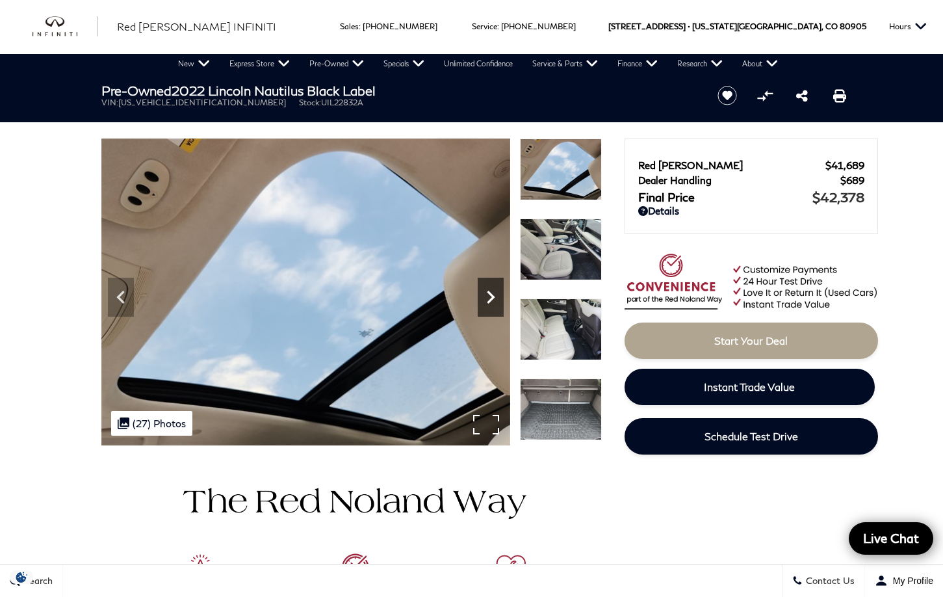
click at [495, 294] on icon "Next" at bounding box center [491, 297] width 26 height 26
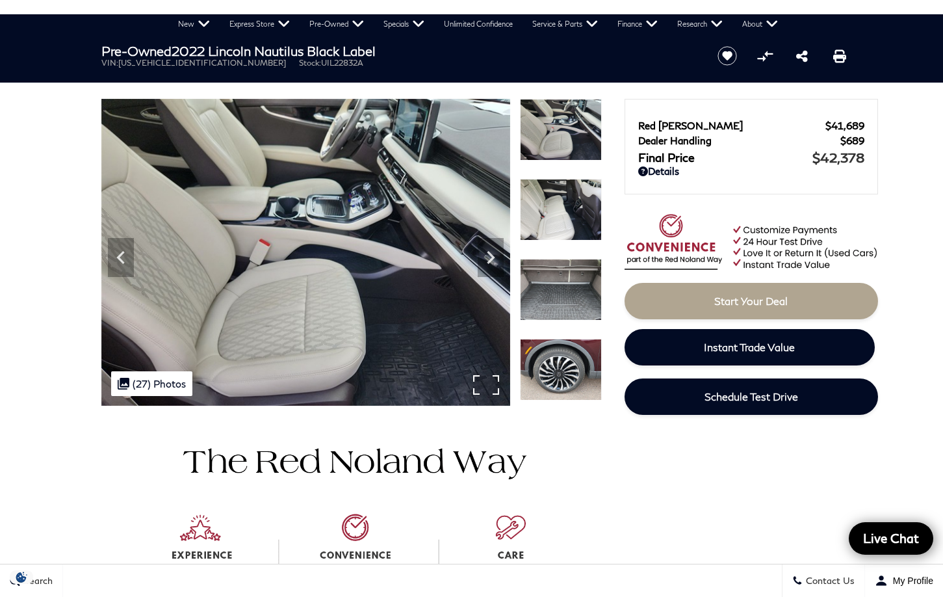
scroll to position [39, 0]
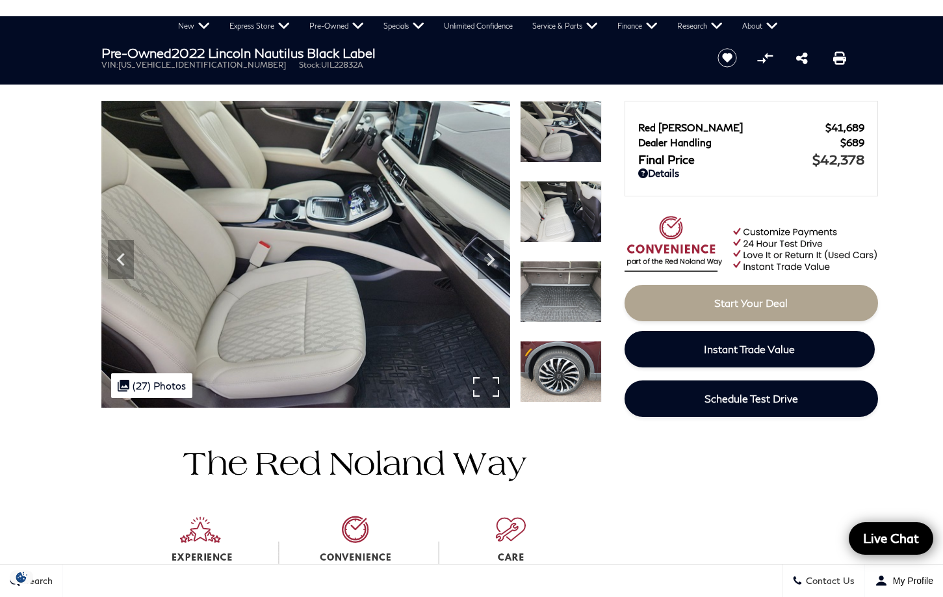
click at [293, 298] on img at bounding box center [305, 254] width 409 height 307
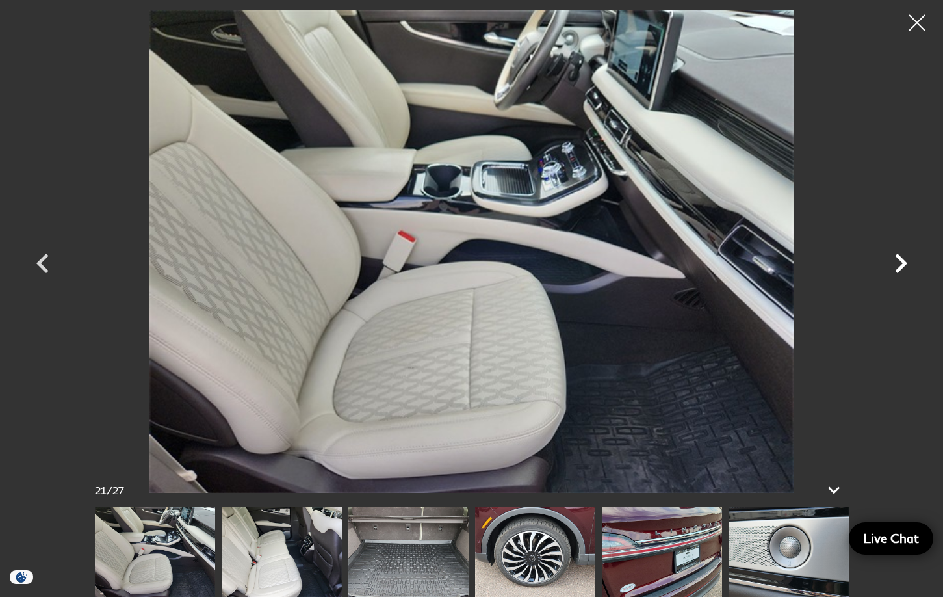
click at [899, 259] on icon "Next" at bounding box center [901, 262] width 12 height 19
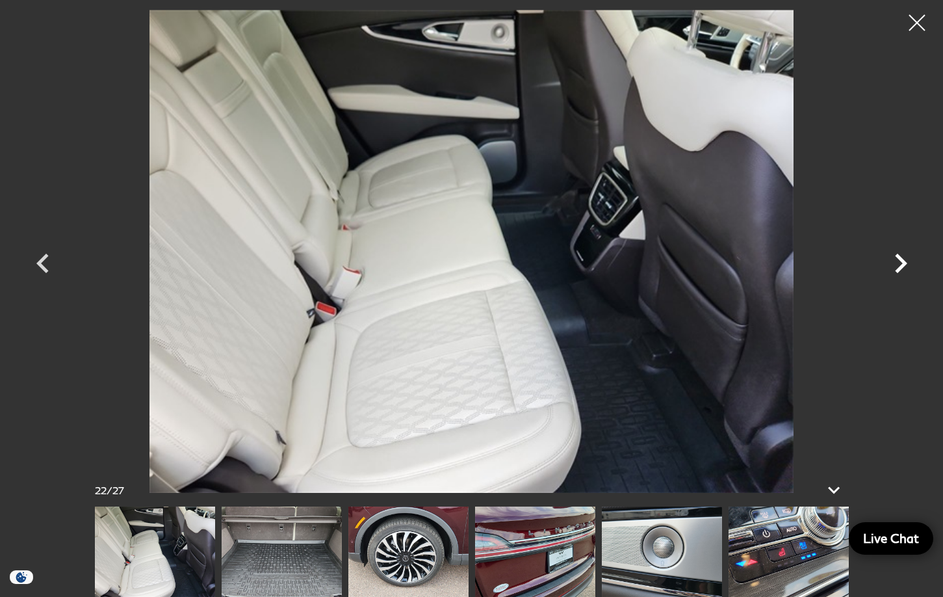
scroll to position [44, 0]
click at [902, 260] on icon "Next" at bounding box center [901, 262] width 12 height 19
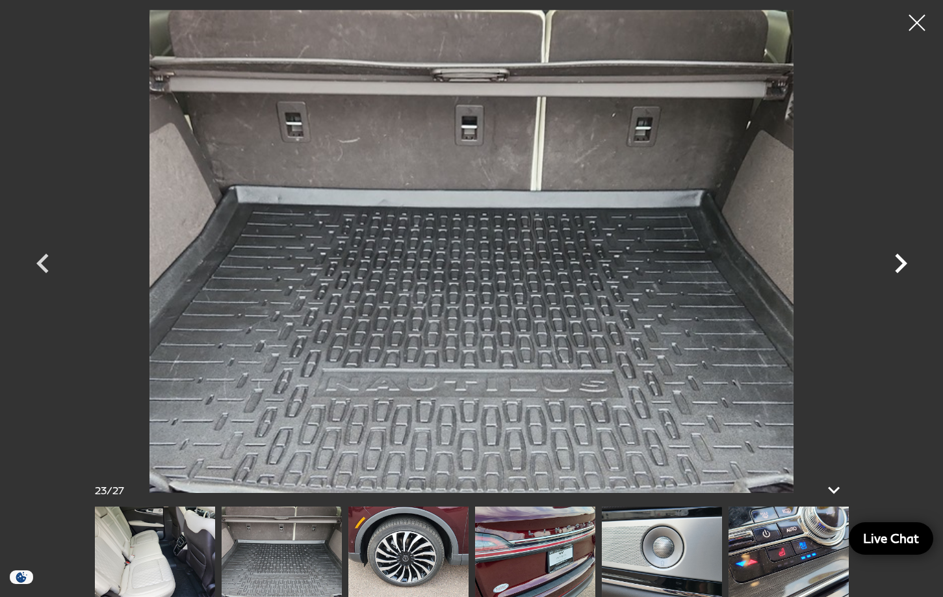
click at [902, 260] on icon "Next" at bounding box center [901, 262] width 12 height 19
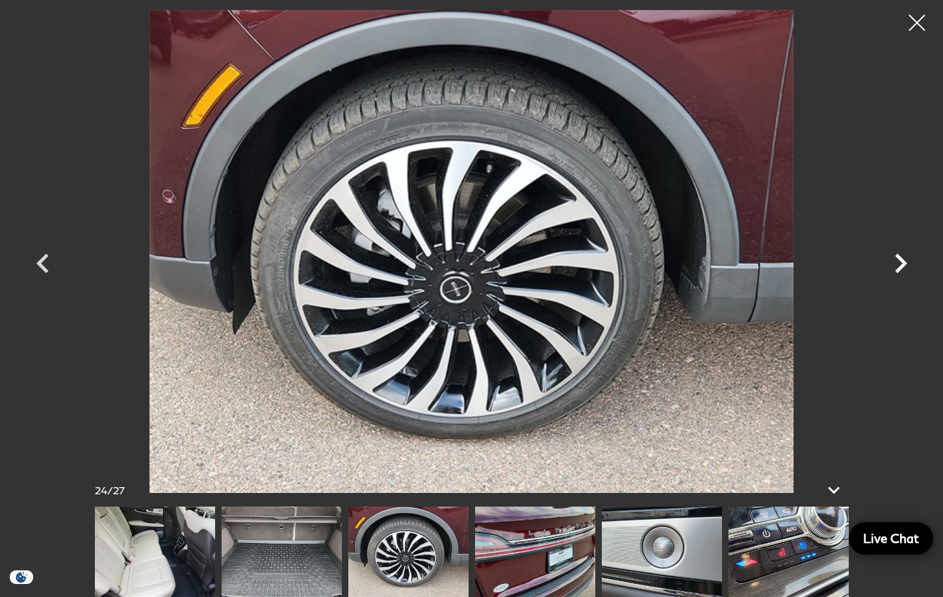
click at [900, 263] on icon "Next" at bounding box center [900, 263] width 39 height 39
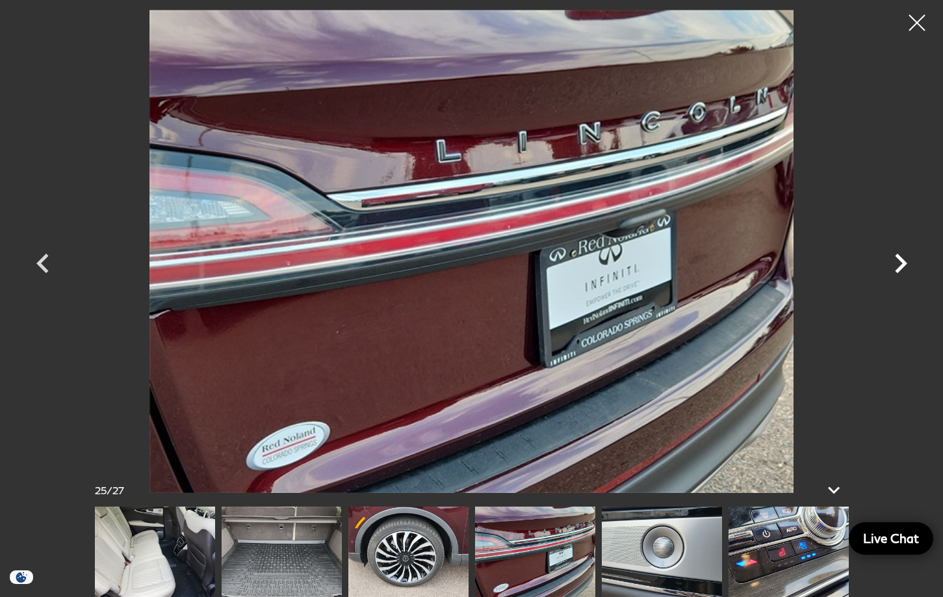
scroll to position [51, 0]
click at [900, 263] on icon "Next" at bounding box center [900, 263] width 39 height 39
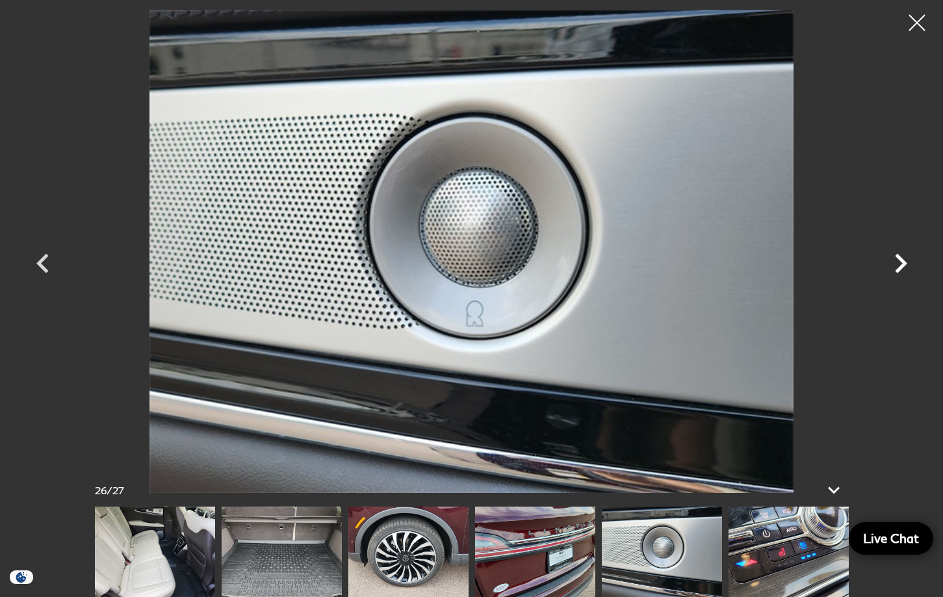
click at [900, 263] on icon "Next" at bounding box center [900, 263] width 39 height 39
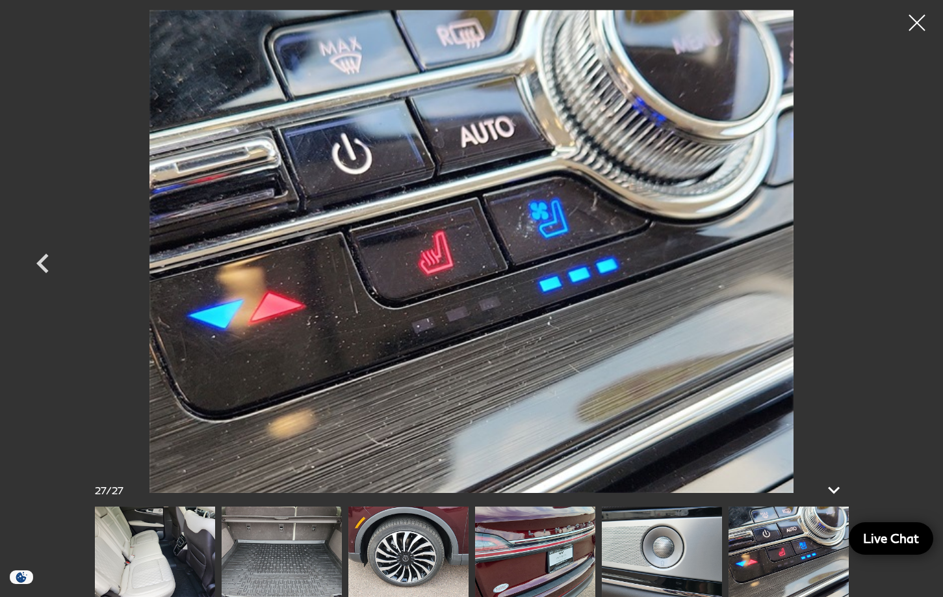
click at [900, 263] on div at bounding box center [472, 251] width 910 height 483
click at [918, 24] on div at bounding box center [917, 23] width 34 height 34
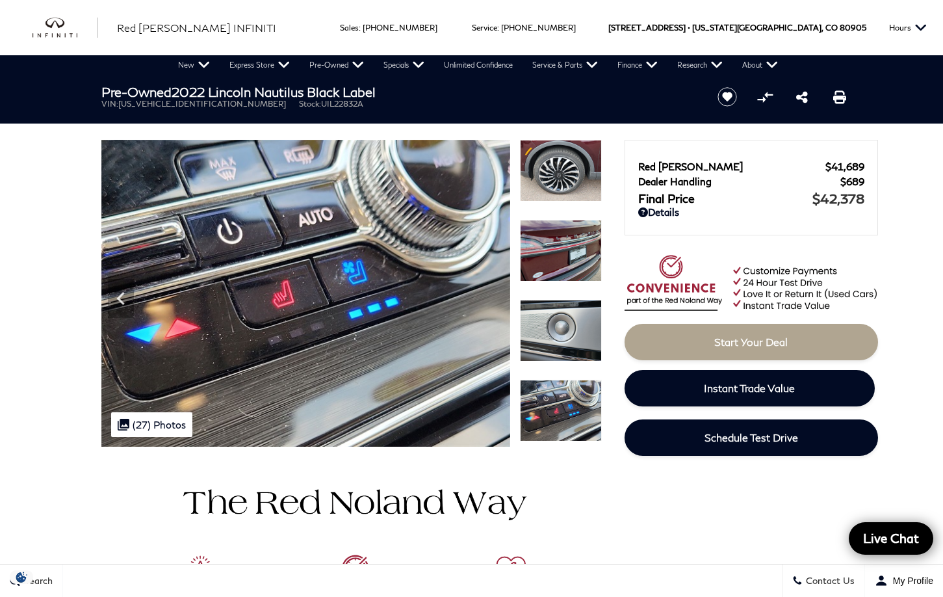
scroll to position [0, 0]
